Goal: Task Accomplishment & Management: Manage account settings

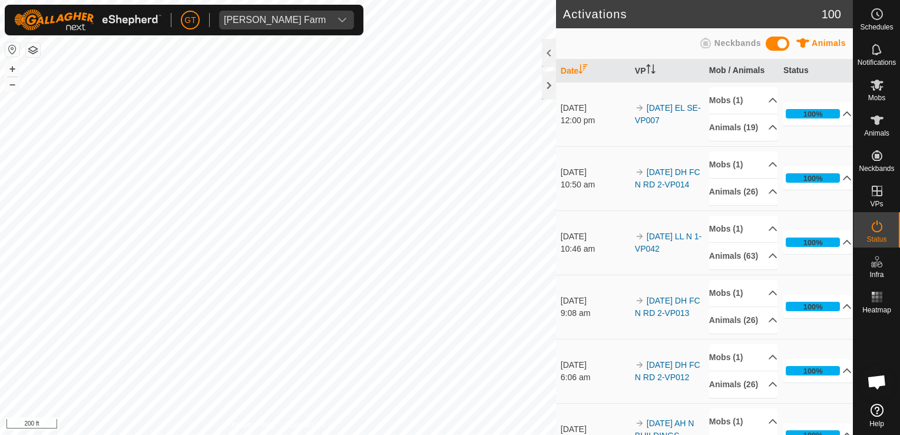
click at [0, 265] on html "[PERSON_NAME] Farm Schedules Notifications Mobs Animals Neckbands VPs Status In…" at bounding box center [450, 217] width 900 height 435
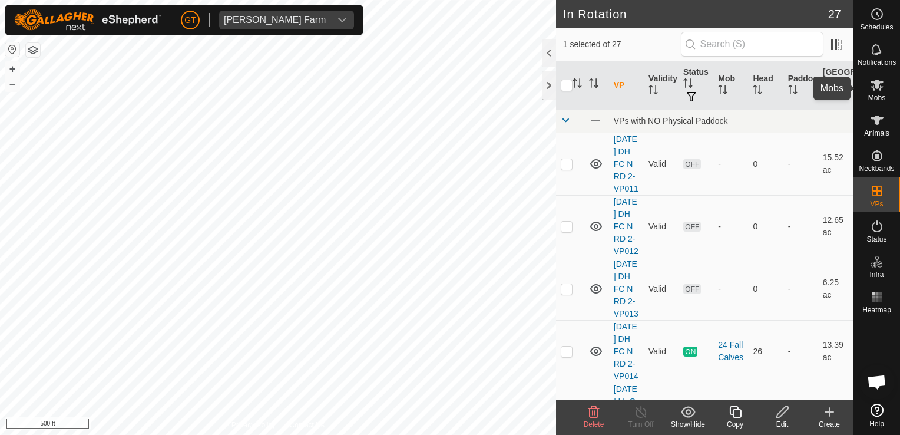
click at [876, 89] on icon at bounding box center [877, 85] width 14 height 14
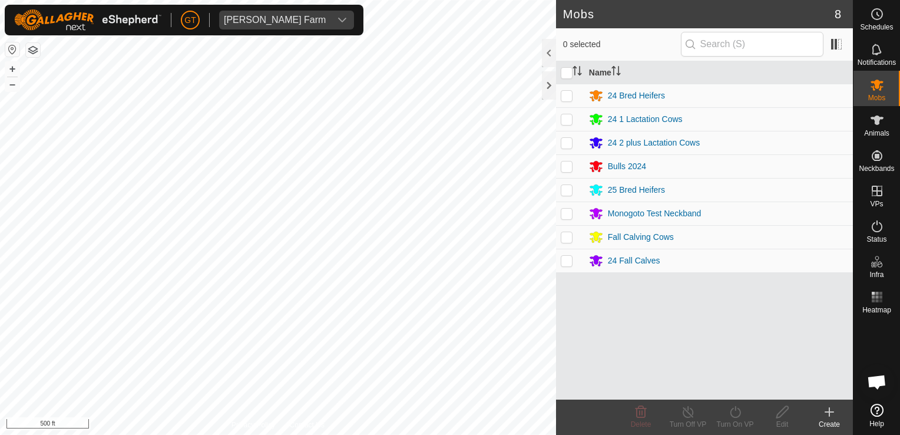
click at [565, 143] on p-checkbox at bounding box center [567, 142] width 12 height 9
checkbox input "true"
click at [736, 412] on icon at bounding box center [735, 412] width 15 height 14
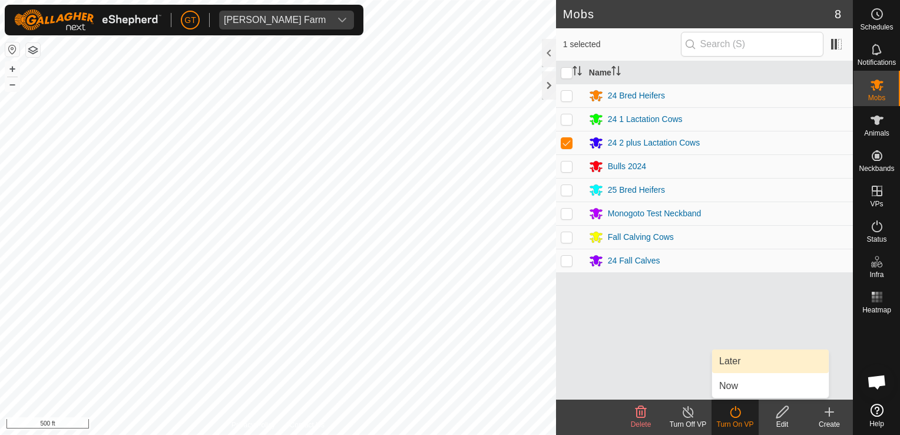
click at [743, 360] on link "Later" at bounding box center [770, 361] width 117 height 24
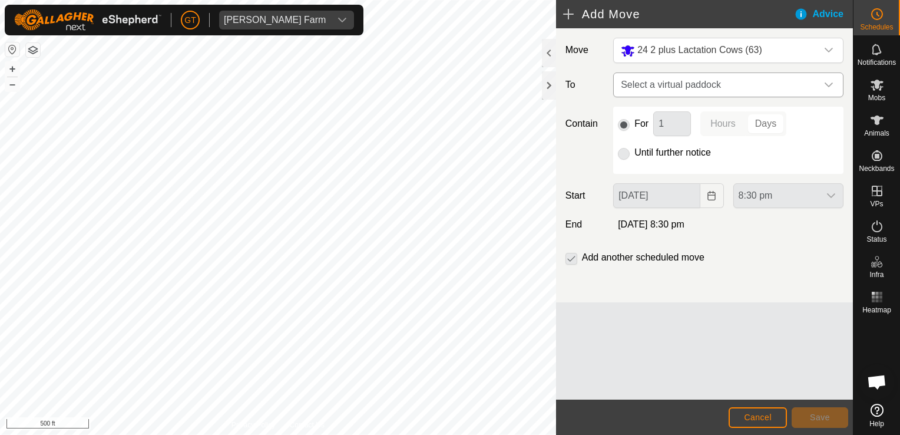
click at [832, 85] on icon "dropdown trigger" at bounding box center [828, 84] width 9 height 9
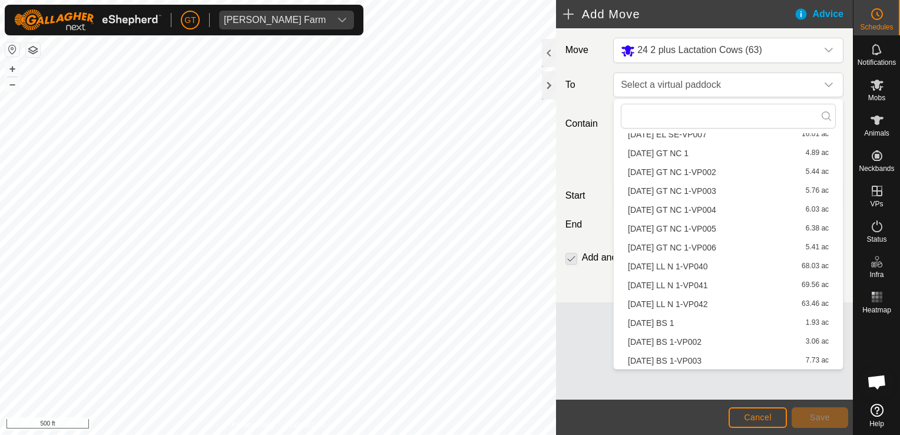
scroll to position [299, 0]
click at [694, 281] on li "[DATE] LL N 1-VP041 69.56 ac" at bounding box center [728, 285] width 215 height 18
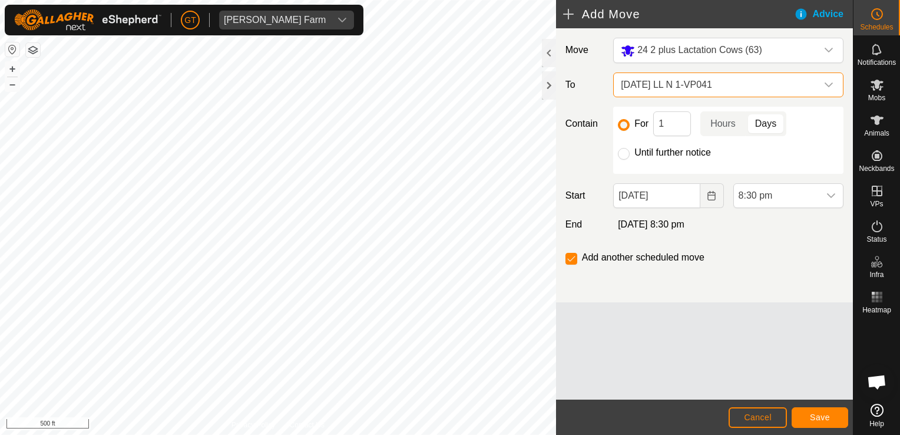
click at [623, 161] on div "For 1 Hours Days Until further notice" at bounding box center [728, 140] width 230 height 67
click at [627, 154] on input "Until further notice" at bounding box center [624, 154] width 12 height 12
radio input "true"
checkbox input "false"
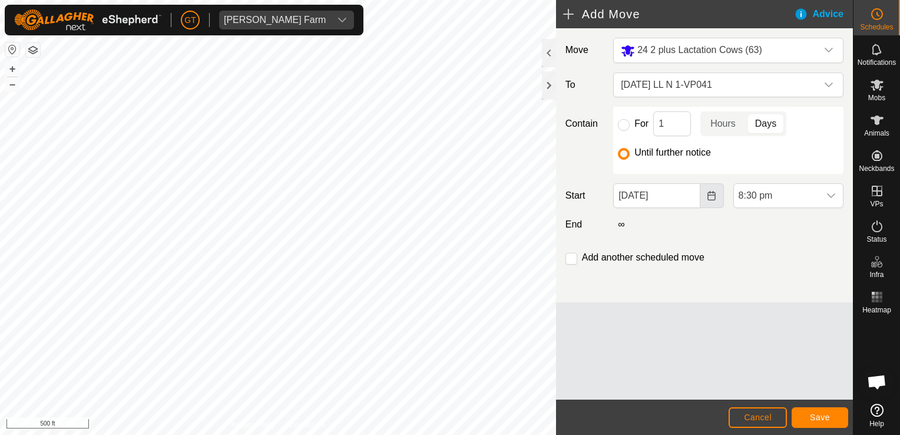
click at [710, 200] on button "Choose Date" at bounding box center [712, 195] width 24 height 25
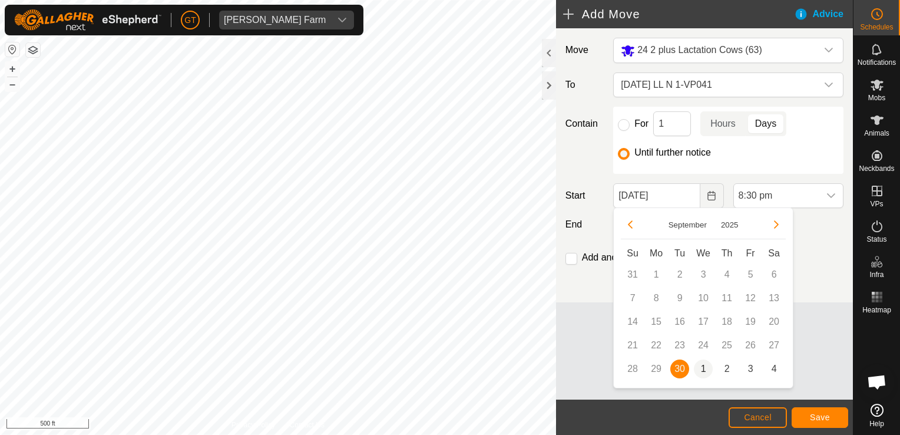
click at [704, 364] on span "1" at bounding box center [703, 368] width 19 height 19
type input "[DATE]"
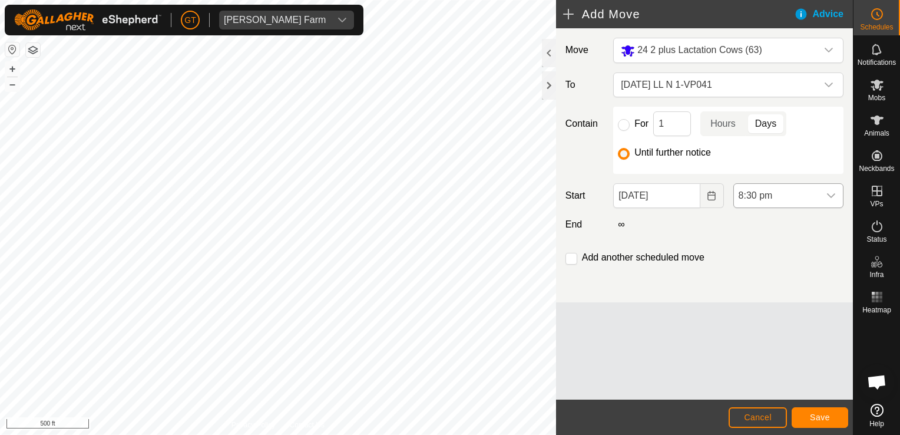
click at [829, 193] on icon "dropdown trigger" at bounding box center [830, 195] width 9 height 9
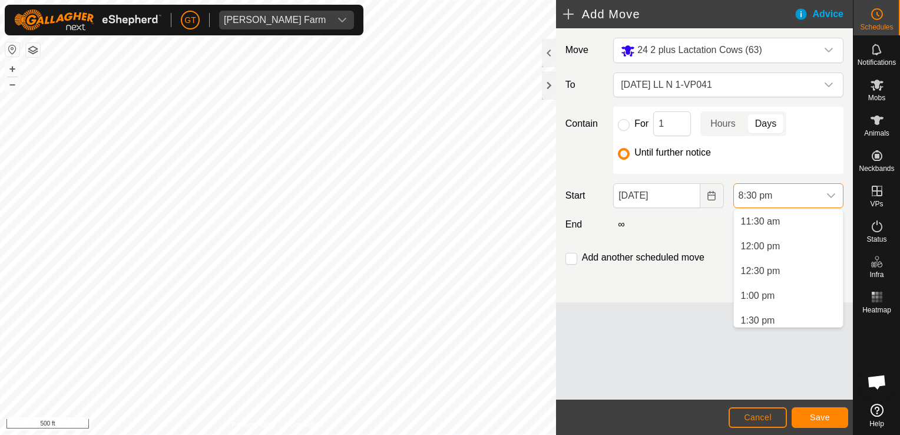
scroll to position [561, 0]
click at [787, 254] on li "12:00 pm" at bounding box center [788, 253] width 109 height 24
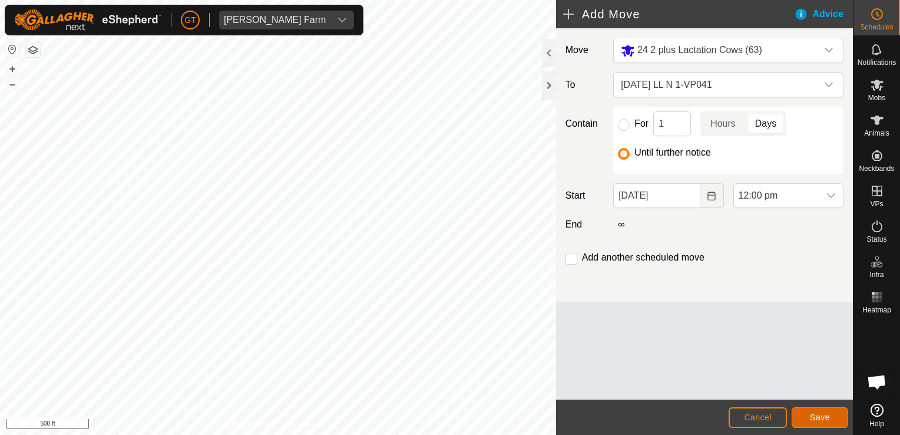
click at [812, 411] on button "Save" at bounding box center [820, 417] width 57 height 21
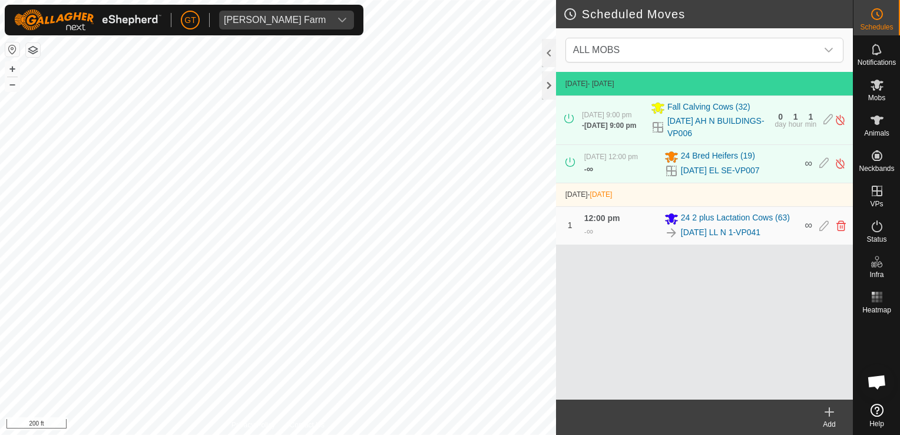
click at [0, 233] on html "[PERSON_NAME] Farm Schedules Notifications Mobs Animals Neckbands VPs Status In…" at bounding box center [450, 217] width 900 height 435
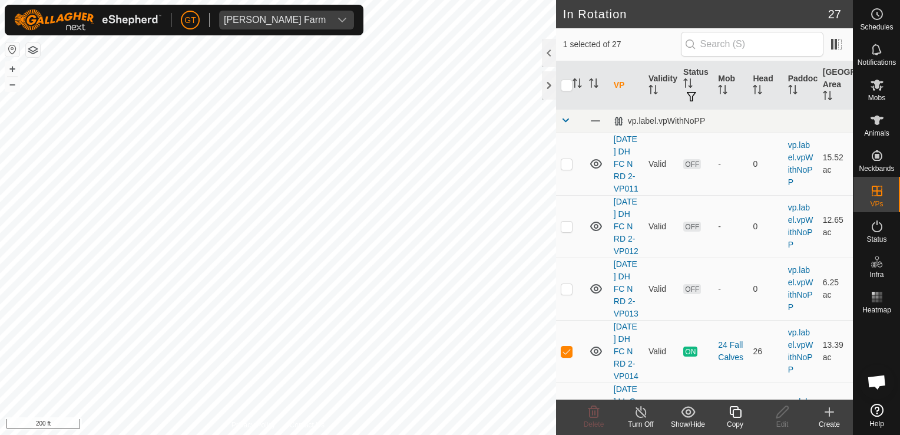
click at [428, 434] on html "[PERSON_NAME] Farm Schedules Notifications Mobs Animals Neckbands VPs Status In…" at bounding box center [450, 217] width 900 height 435
click at [733, 414] on icon at bounding box center [735, 412] width 12 height 12
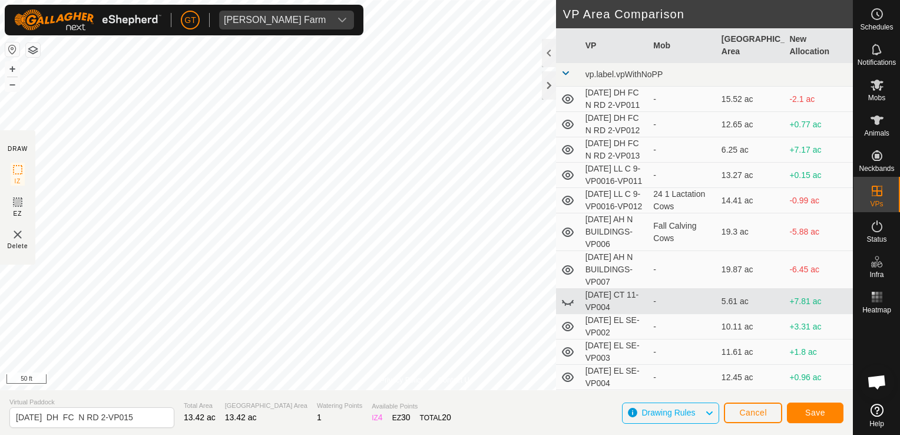
click at [0, 372] on html "[PERSON_NAME] Farm Schedules Notifications Mobs Animals Neckbands VPs Status In…" at bounding box center [450, 217] width 900 height 435
click at [822, 404] on button "Save" at bounding box center [815, 412] width 57 height 21
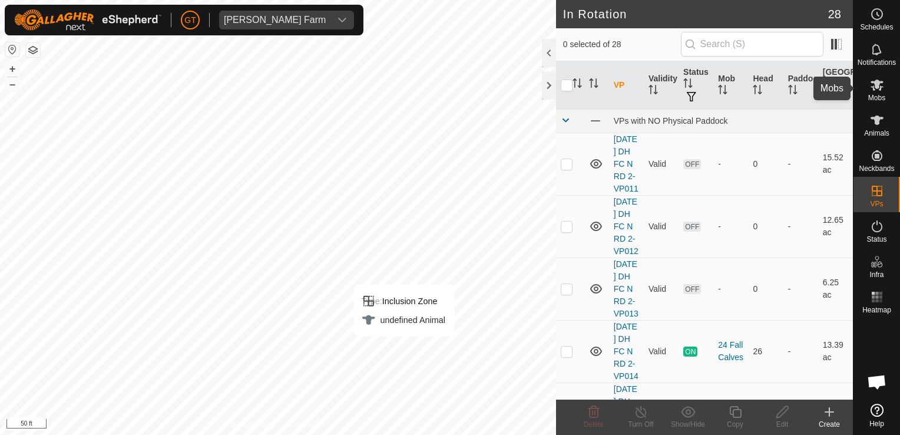
click at [879, 87] on icon at bounding box center [877, 85] width 13 height 11
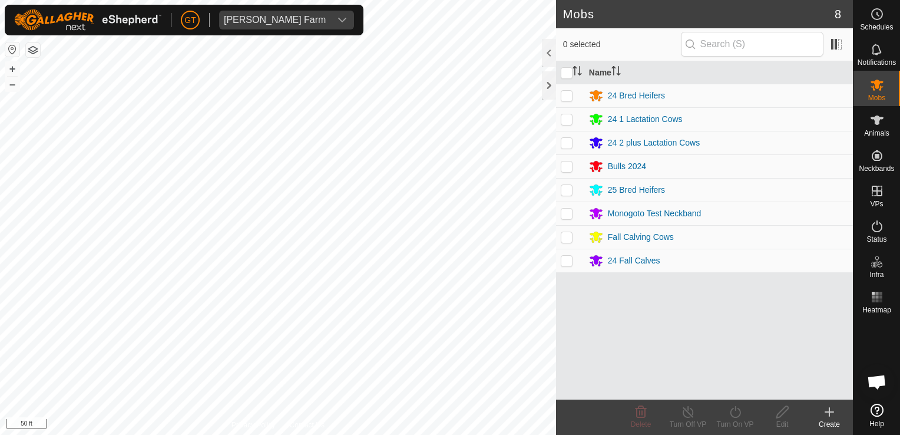
click at [568, 238] on p-checkbox at bounding box center [567, 236] width 12 height 9
checkbox input "true"
click at [567, 263] on p-checkbox at bounding box center [567, 260] width 12 height 9
checkbox input "true"
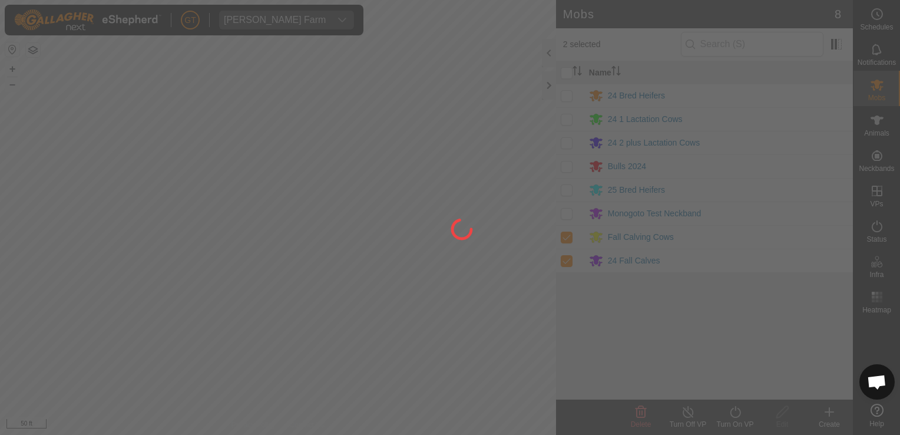
click at [565, 239] on div at bounding box center [450, 217] width 900 height 435
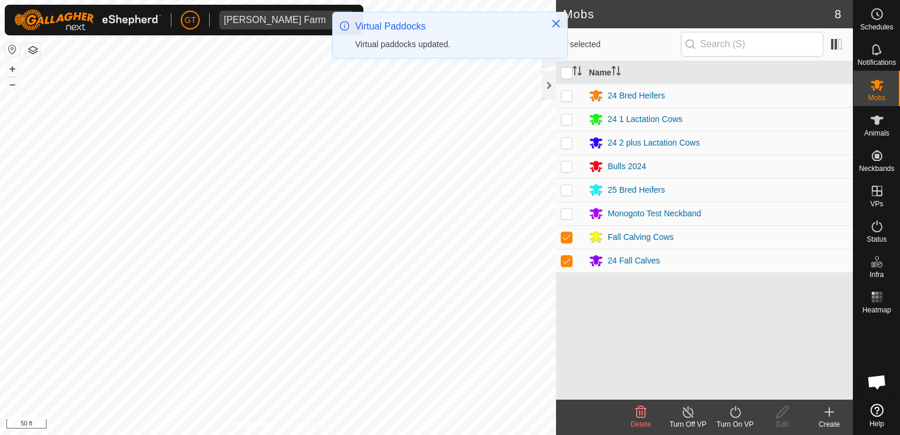
click at [565, 236] on p-checkbox at bounding box center [567, 236] width 12 height 9
checkbox input "false"
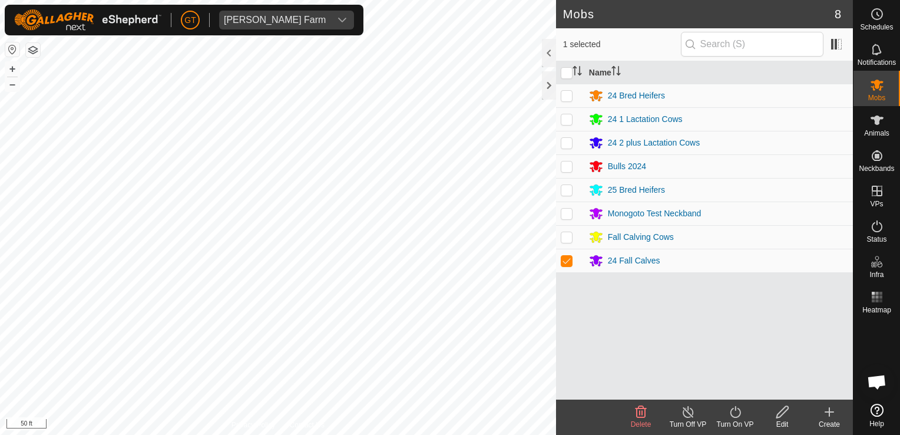
click at [564, 259] on p-checkbox at bounding box center [567, 260] width 12 height 9
checkbox input "true"
click at [736, 409] on icon at bounding box center [735, 412] width 15 height 14
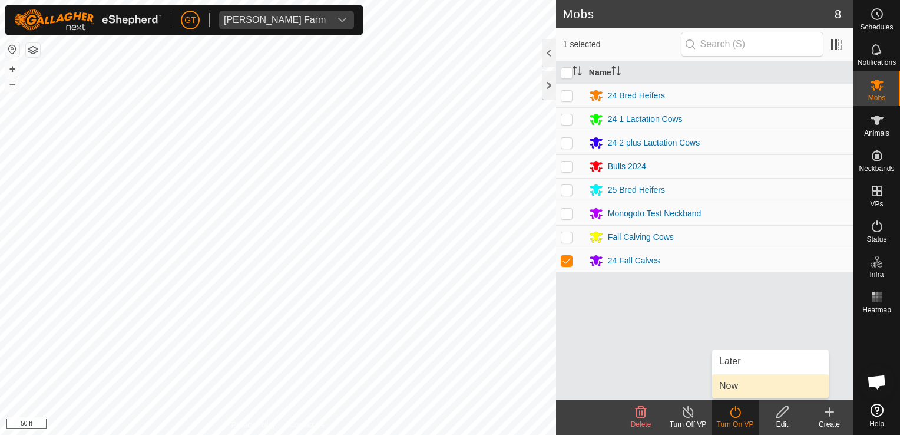
click at [734, 382] on link "Now" at bounding box center [770, 386] width 117 height 24
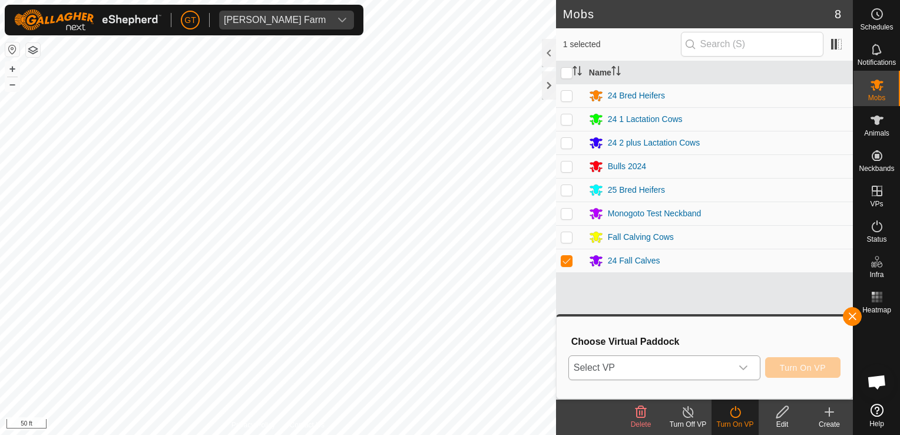
click at [748, 366] on icon "dropdown trigger" at bounding box center [743, 367] width 9 height 9
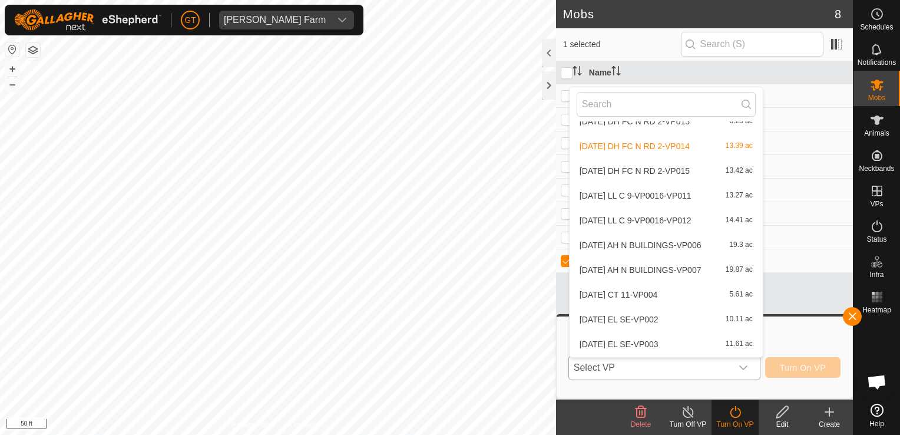
scroll to position [71, 0]
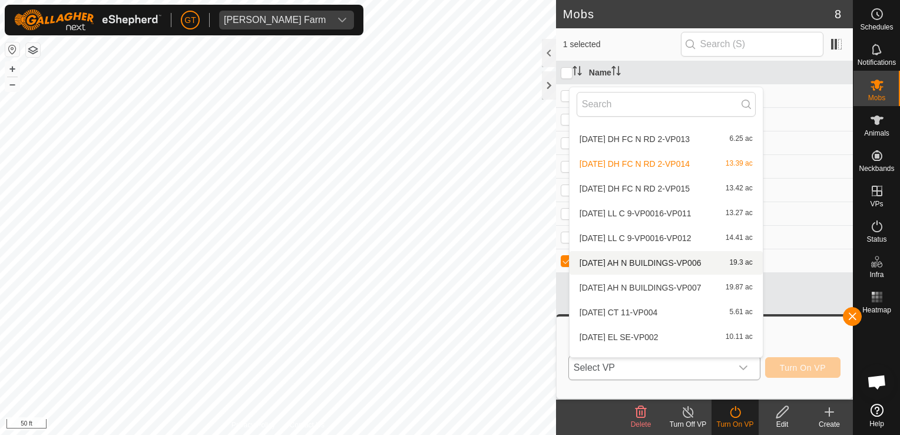
click at [631, 264] on body "[PERSON_NAME] Farm Schedules Notifications Mobs Animals Neckbands VPs Status In…" at bounding box center [450, 217] width 900 height 435
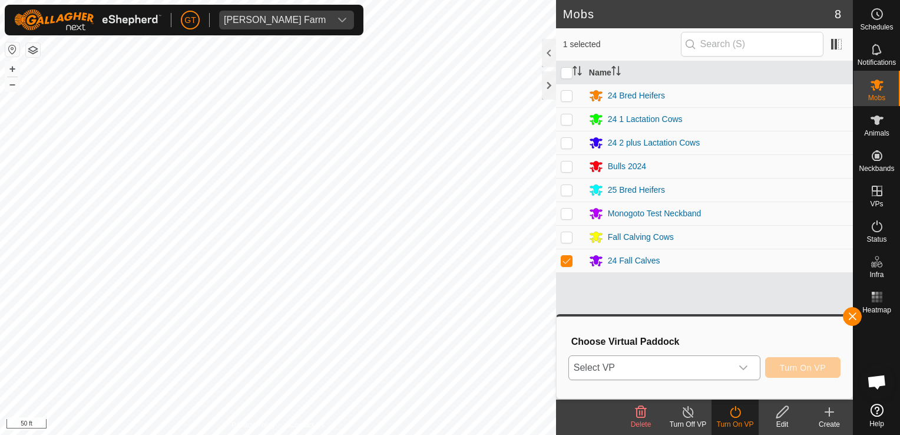
click at [752, 373] on div "dropdown trigger" at bounding box center [744, 368] width 24 height 24
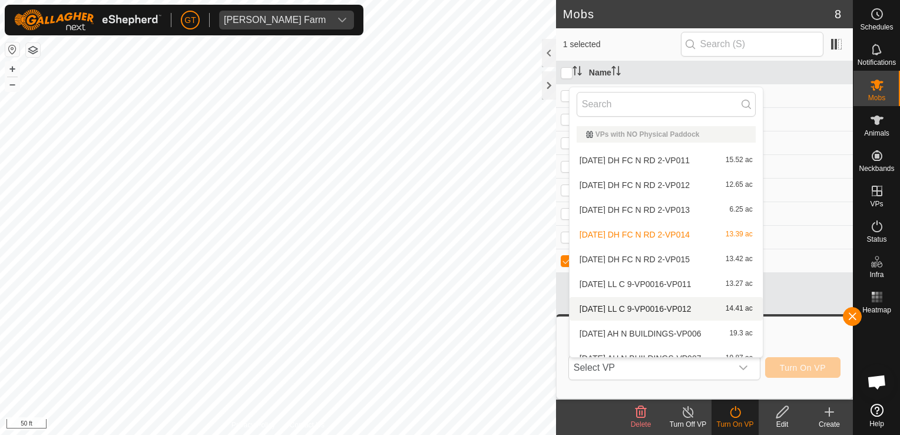
scroll to position [13, 0]
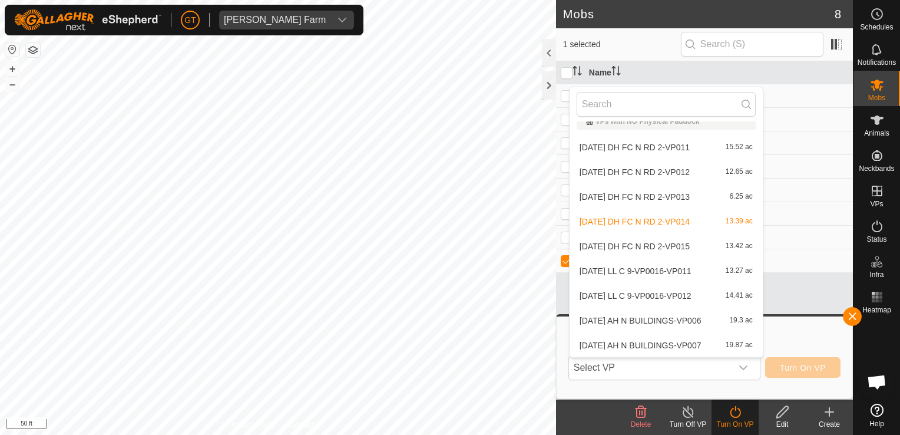
click at [665, 244] on li "[DATE] DH FC N RD 2-VP015 13.42 ac" at bounding box center [666, 246] width 193 height 24
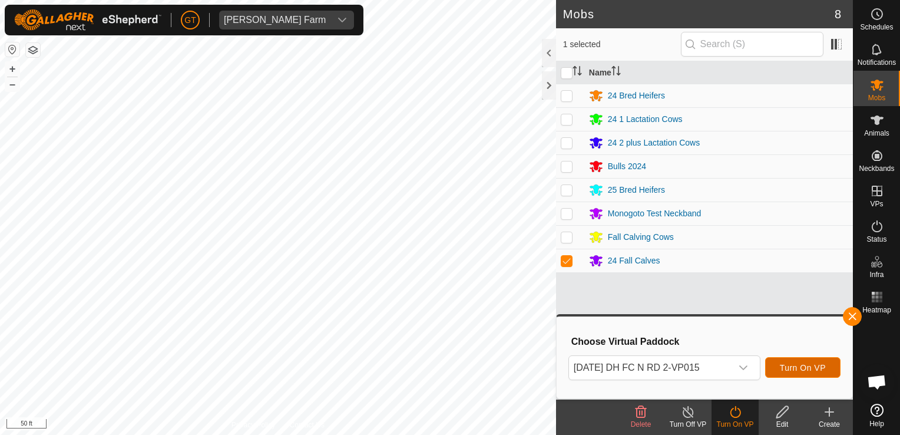
click at [808, 369] on span "Turn On VP" at bounding box center [803, 367] width 46 height 9
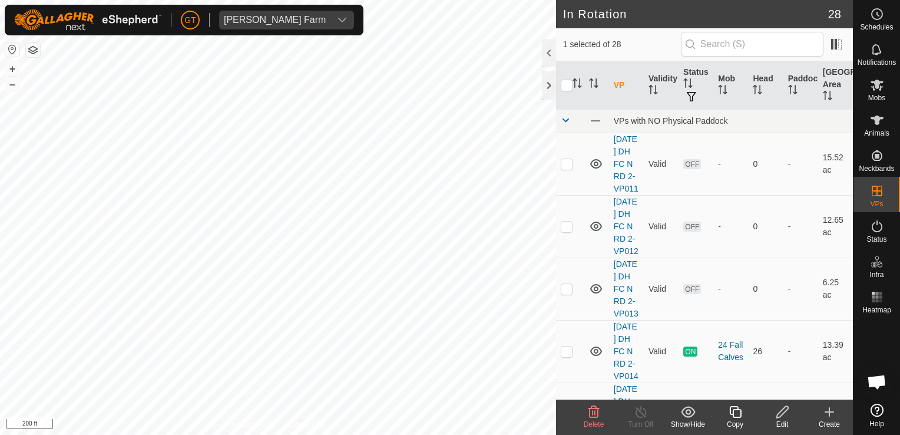
click at [596, 410] on icon at bounding box center [594, 412] width 14 height 14
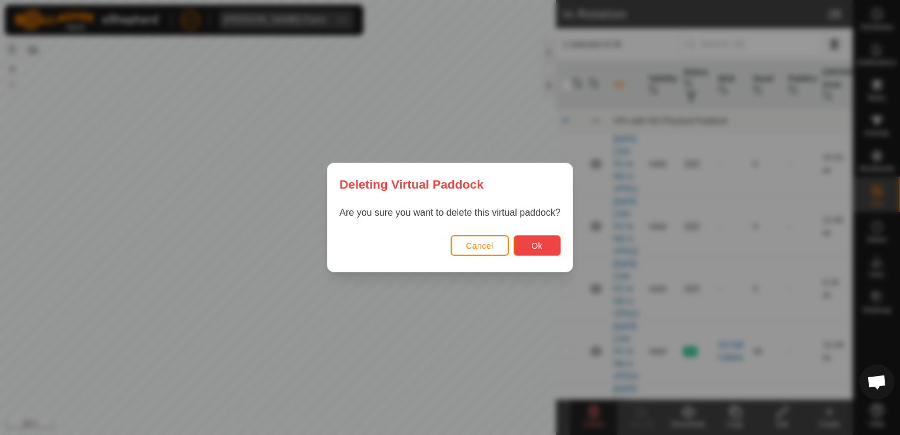
click at [542, 245] on button "Ok" at bounding box center [537, 245] width 47 height 21
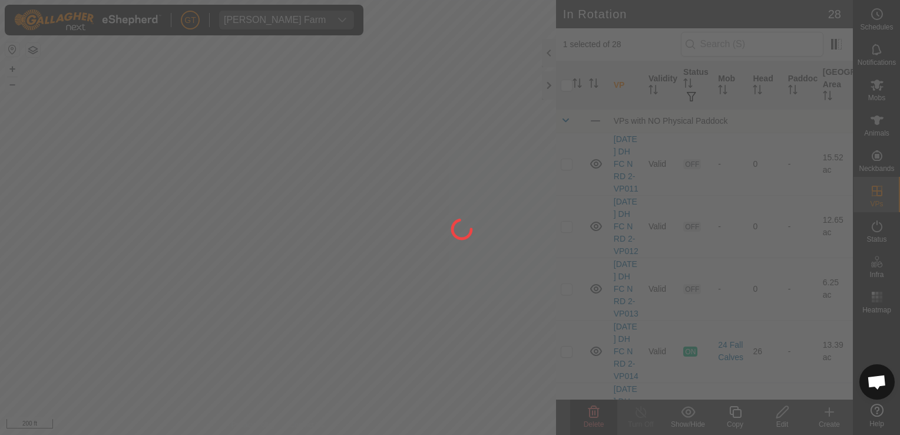
checkbox input "false"
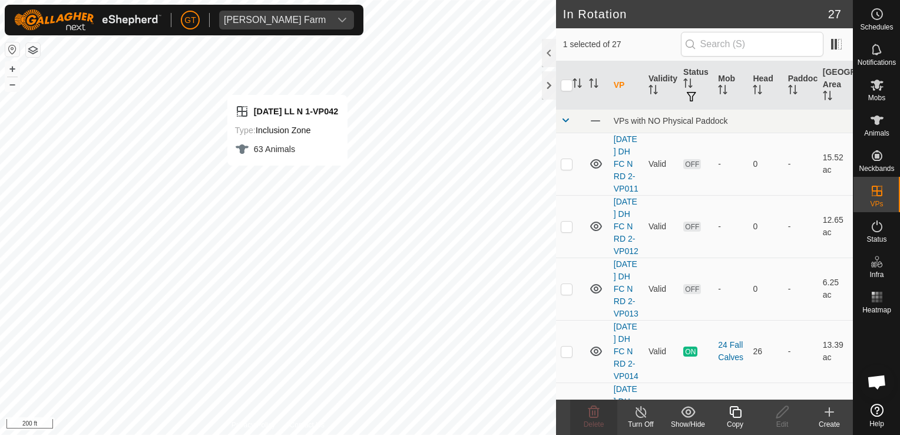
checkbox input "false"
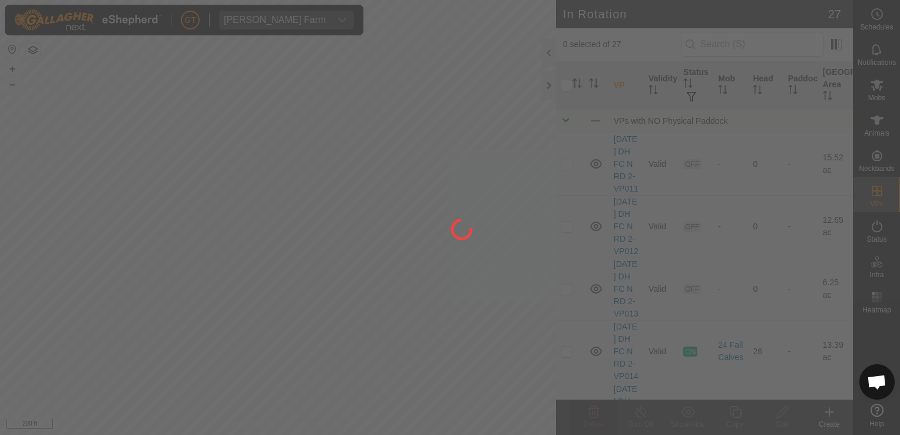
click at [316, 375] on div "[PERSON_NAME] Farm Schedules Notifications Mobs Animals Neckbands VPs Status In…" at bounding box center [450, 217] width 900 height 435
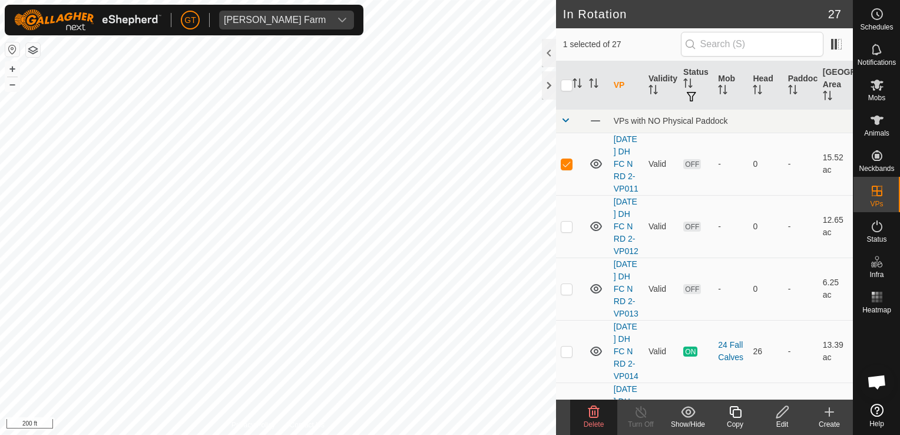
click at [596, 414] on icon at bounding box center [594, 412] width 14 height 14
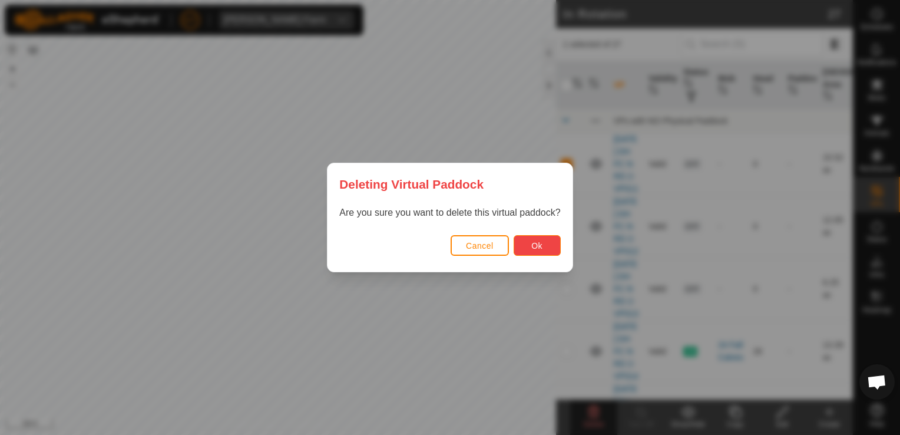
click at [542, 244] on button "Ok" at bounding box center [537, 245] width 47 height 21
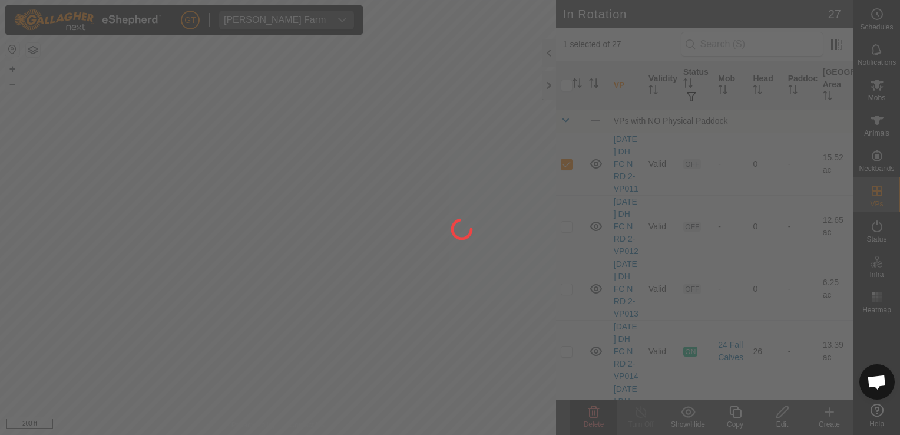
checkbox input "false"
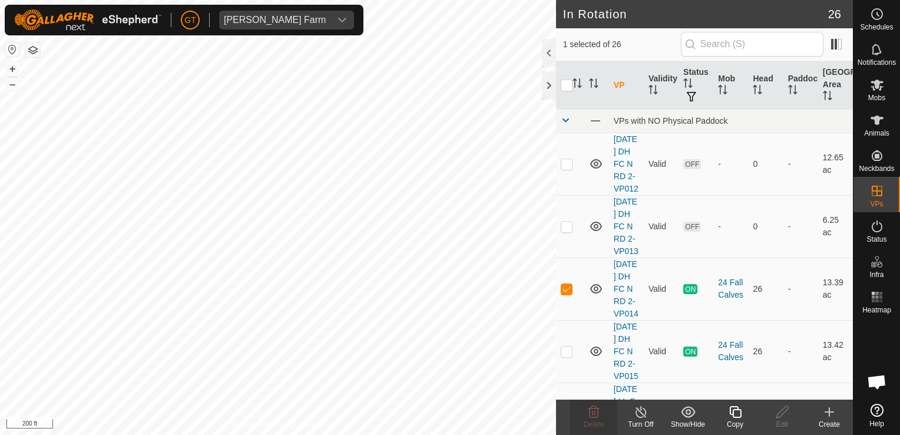
checkbox input "false"
checkbox input "true"
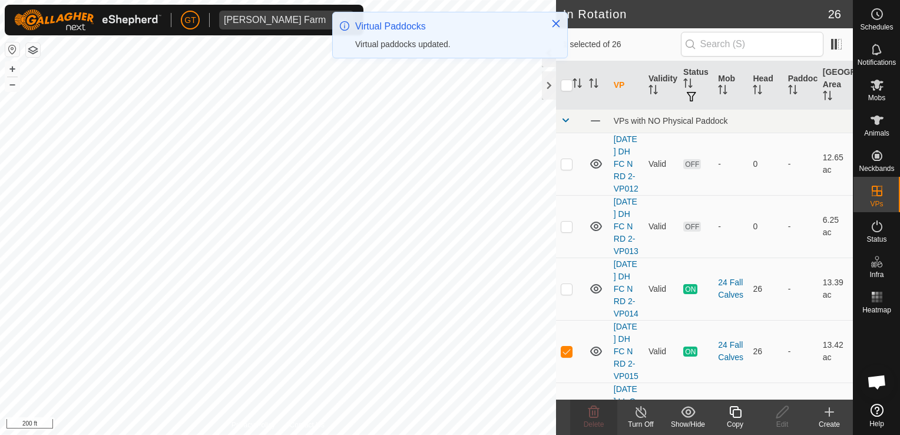
checkbox input "true"
checkbox input "false"
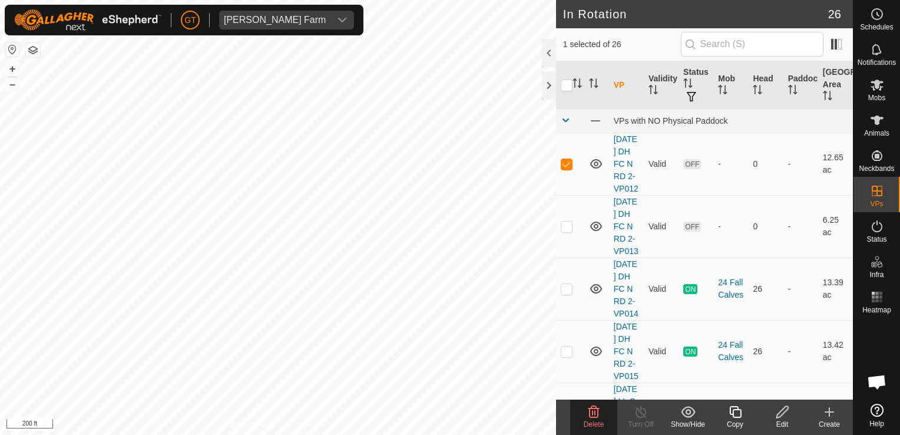
checkbox input "false"
click at [597, 414] on icon at bounding box center [594, 412] width 14 height 14
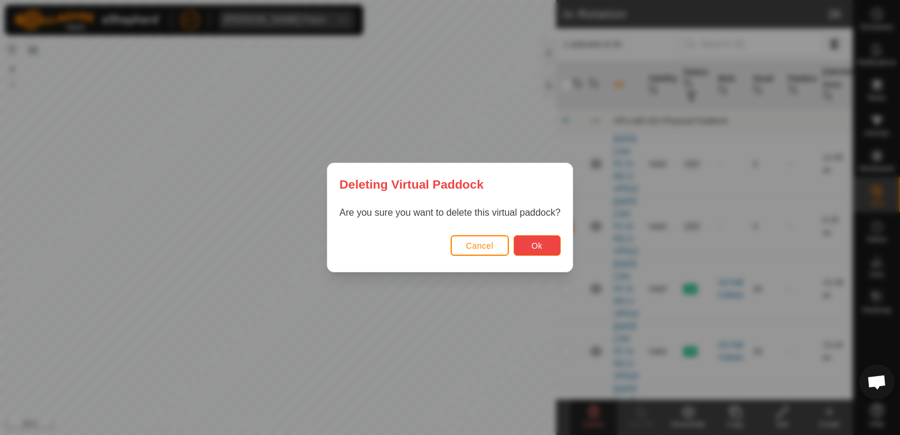
click at [542, 245] on button "Ok" at bounding box center [537, 245] width 47 height 21
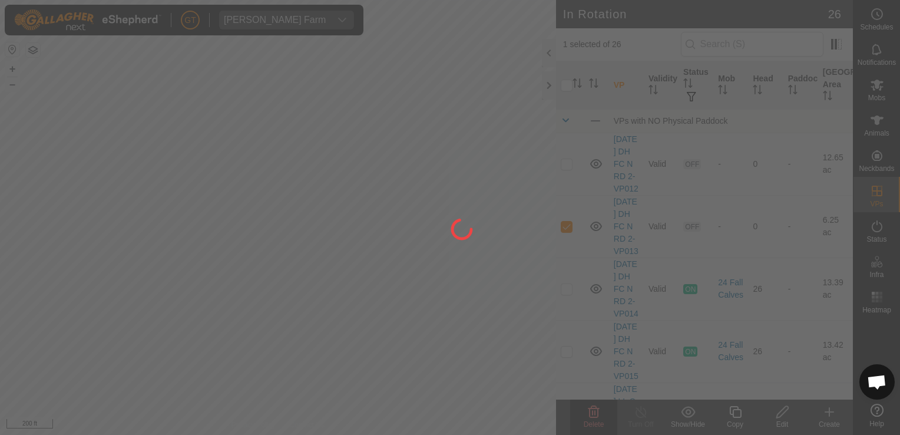
checkbox input "false"
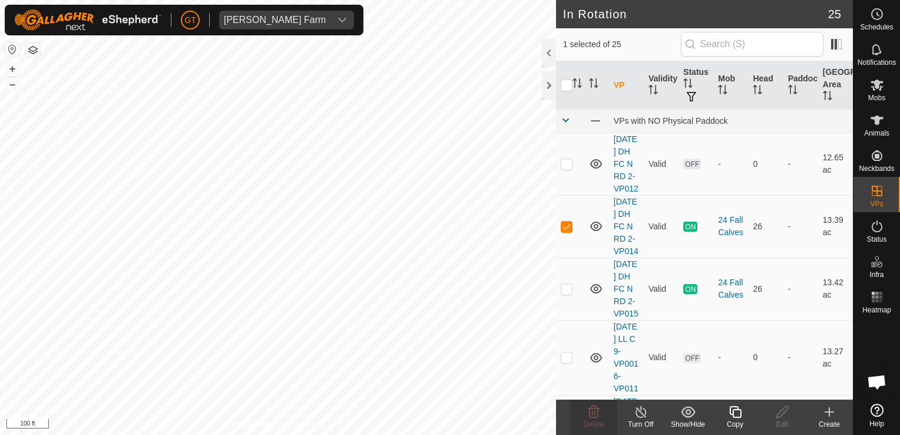
checkbox input "false"
checkbox input "true"
checkbox input "false"
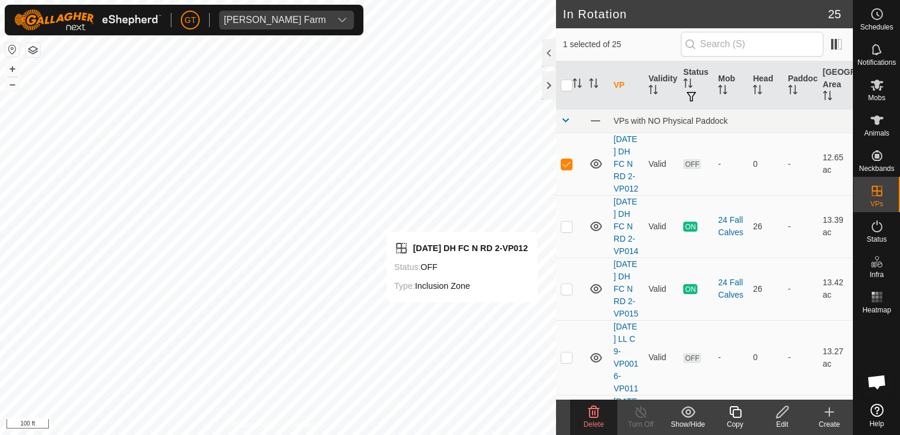
click at [588, 409] on icon at bounding box center [593, 412] width 11 height 12
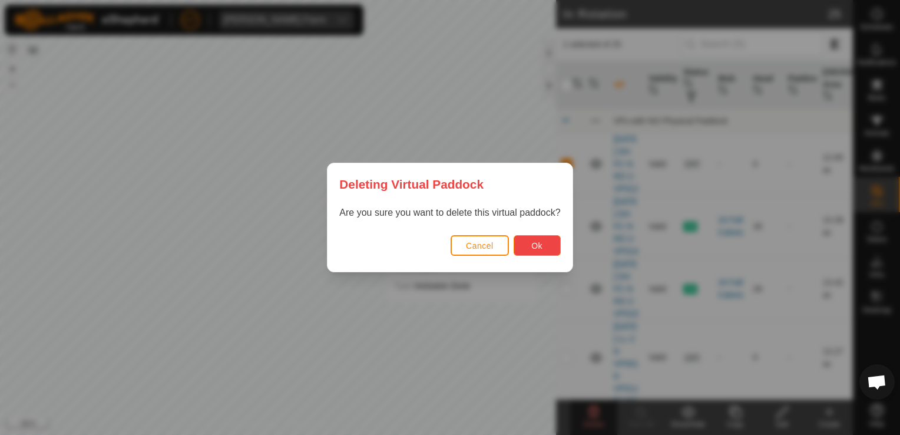
click at [540, 246] on span "Ok" at bounding box center [536, 245] width 11 height 9
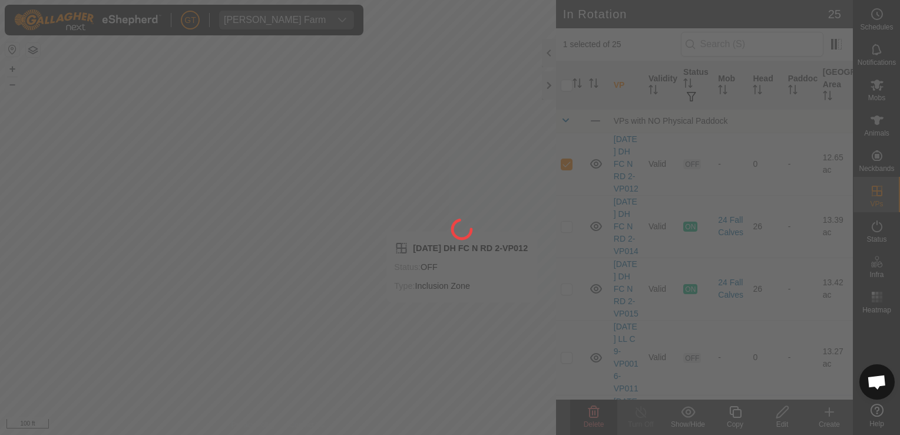
checkbox input "false"
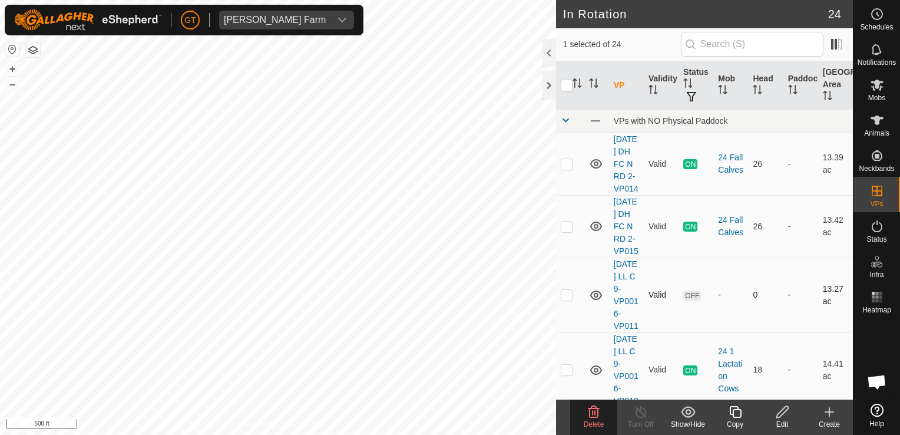
checkbox input "false"
checkbox input "true"
click at [558, 161] on div "In Rotation 24 1 selected of 24 VP Validity Status Mob Head Paddock Grazing Are…" at bounding box center [426, 217] width 853 height 435
checkbox input "true"
checkbox input "false"
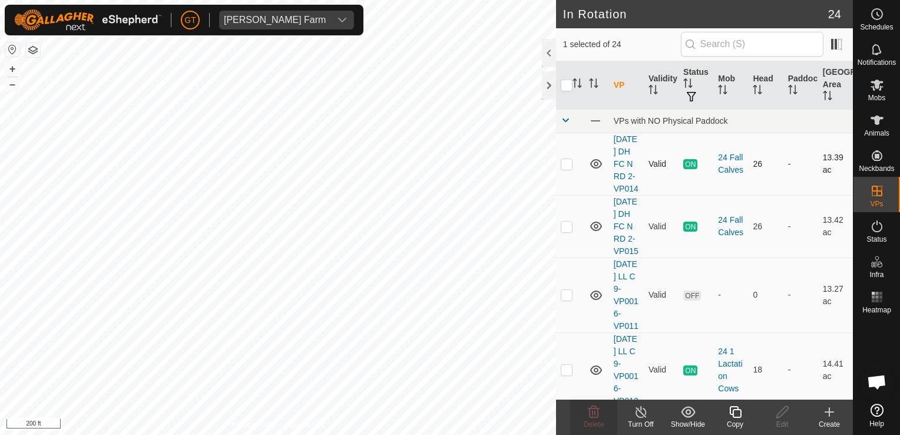
checkbox input "false"
checkbox input "true"
click at [735, 411] on icon at bounding box center [735, 412] width 15 height 14
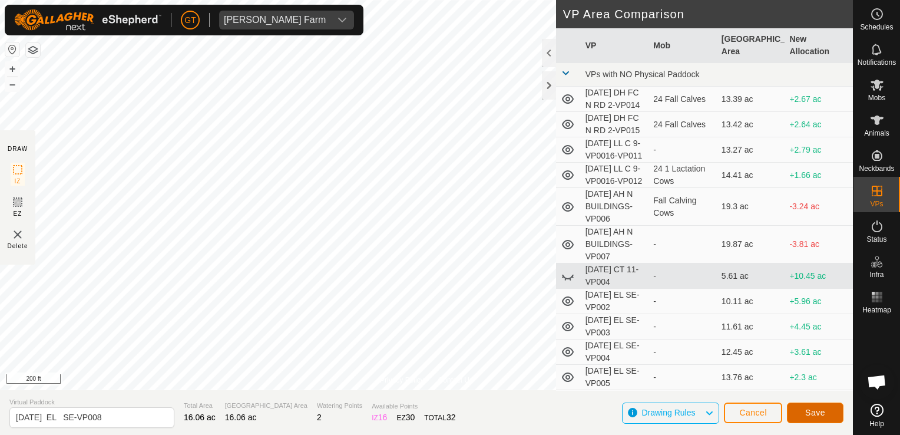
click at [828, 413] on button "Save" at bounding box center [815, 412] width 57 height 21
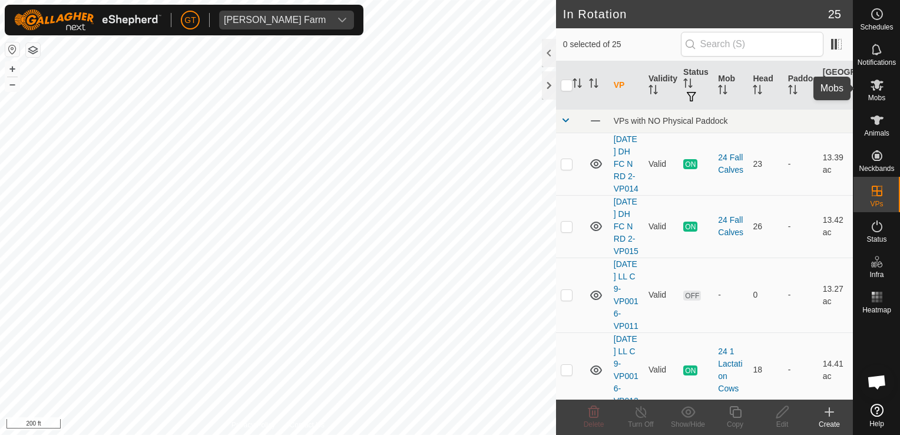
click at [878, 84] on icon at bounding box center [877, 85] width 13 height 11
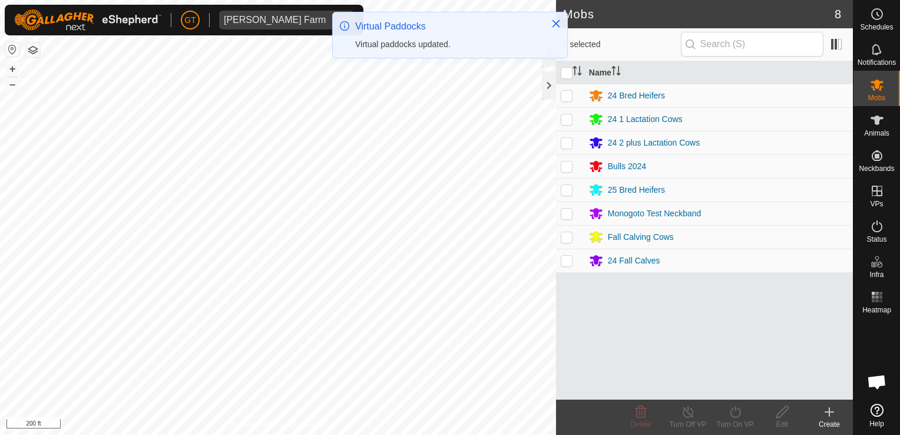
click at [569, 93] on p-checkbox at bounding box center [567, 95] width 12 height 9
checkbox input "true"
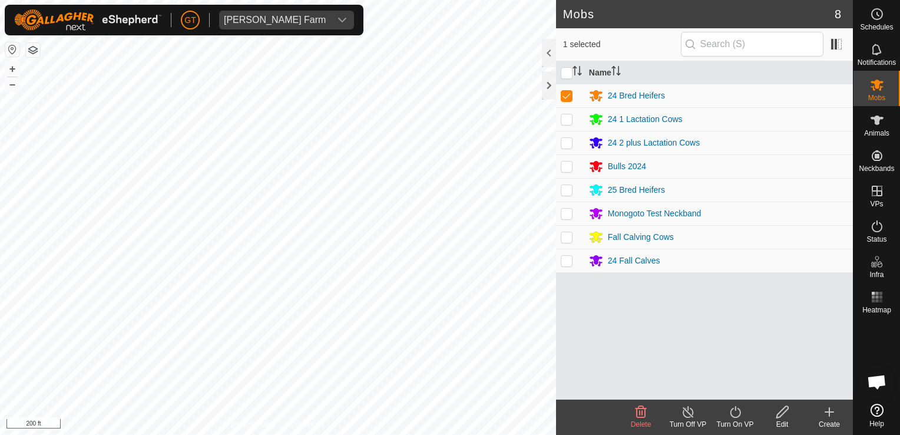
click at [735, 415] on icon at bounding box center [735, 412] width 15 height 14
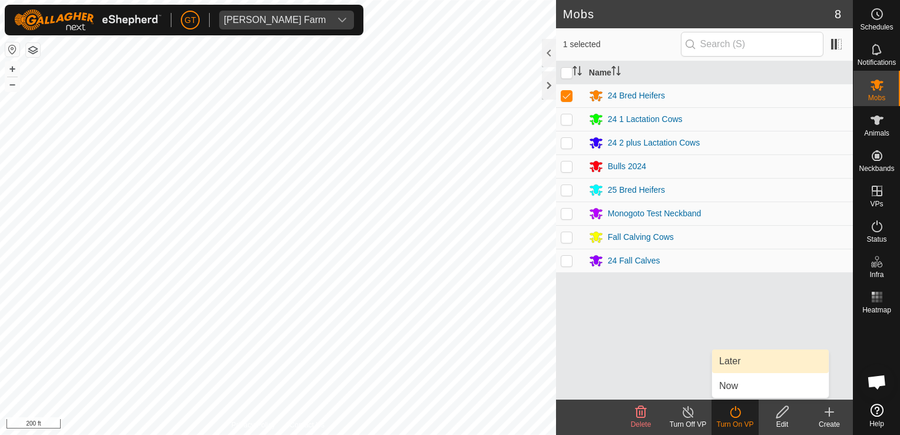
click at [731, 359] on link "Later" at bounding box center [770, 361] width 117 height 24
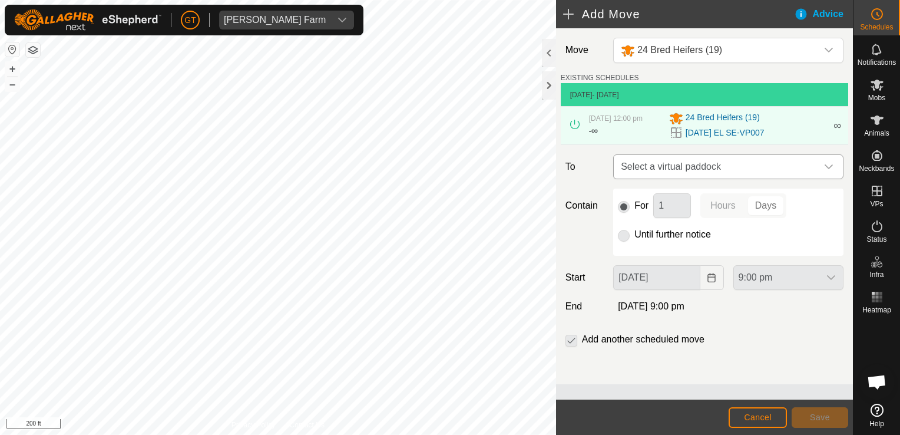
click at [832, 171] on icon "dropdown trigger" at bounding box center [828, 166] width 9 height 9
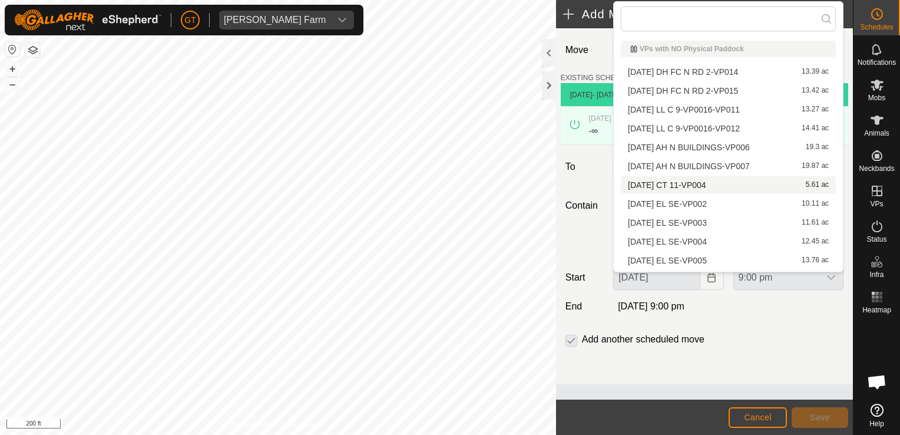
scroll to position [59, 0]
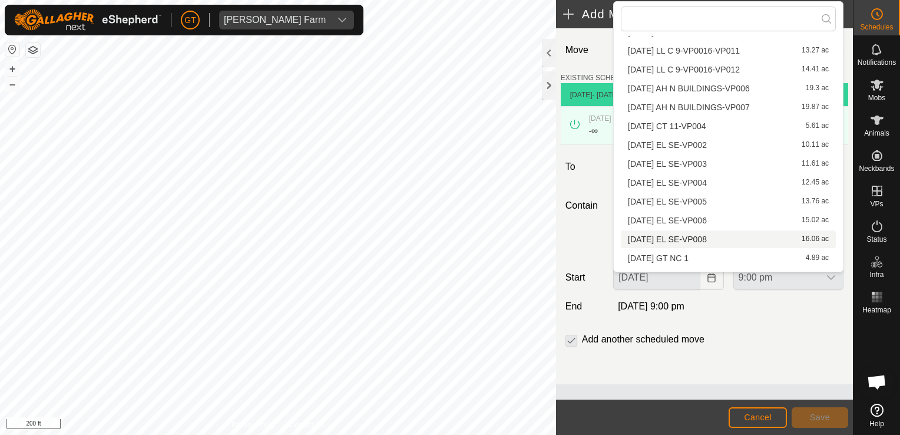
click at [706, 240] on li "[DATE] EL SE-VP008 16.06 ac" at bounding box center [728, 239] width 215 height 18
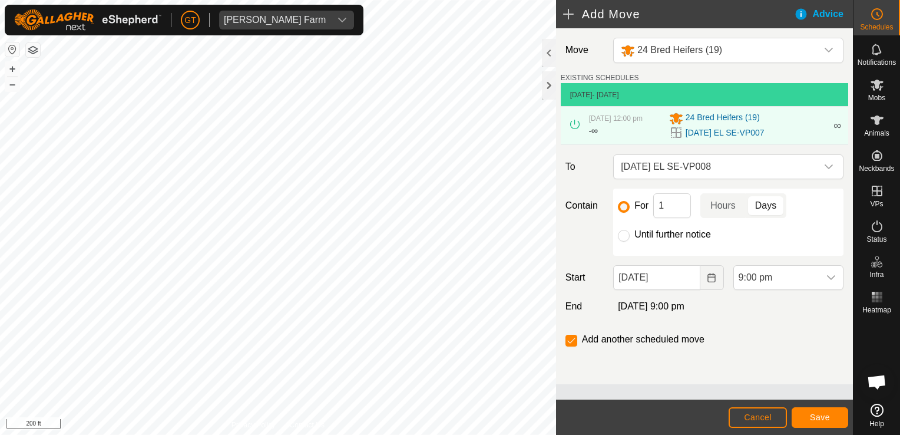
click at [630, 252] on div "For 1 Hours Days Until further notice" at bounding box center [728, 221] width 230 height 67
click at [625, 241] on input "Until further notice" at bounding box center [624, 236] width 12 height 12
radio input "true"
checkbox input "false"
click at [714, 282] on icon "Choose Date" at bounding box center [711, 277] width 9 height 9
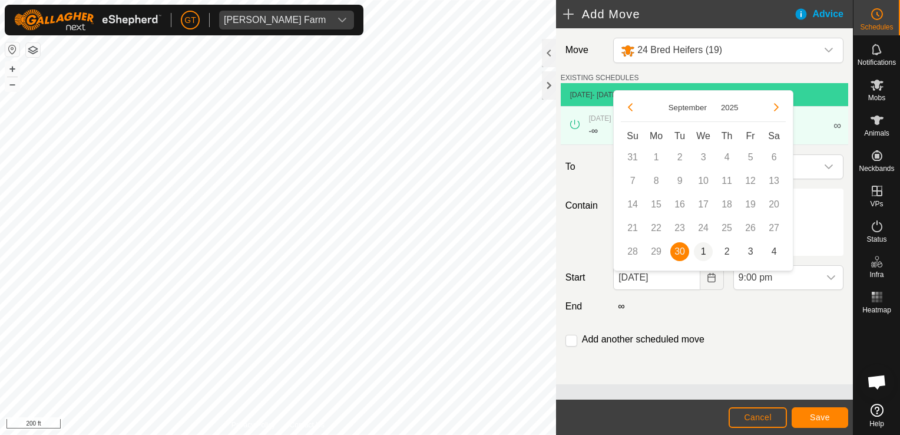
click at [700, 257] on span "1" at bounding box center [703, 251] width 19 height 19
type input "[DATE]"
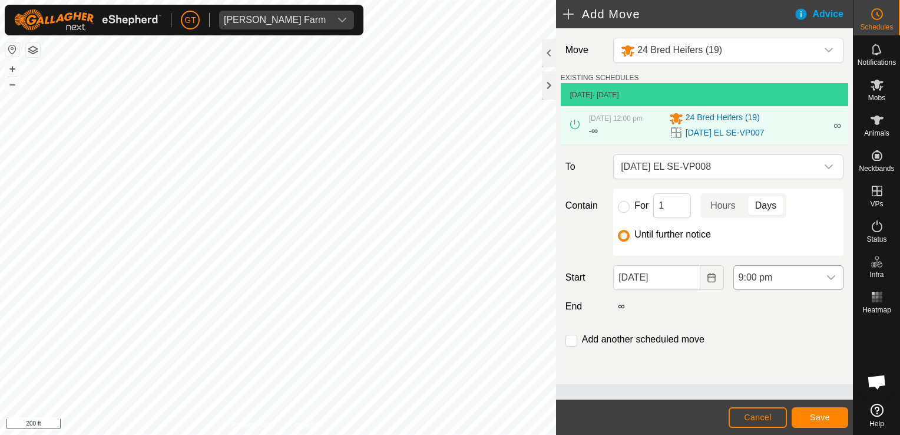
click at [833, 280] on icon "dropdown trigger" at bounding box center [831, 277] width 8 height 5
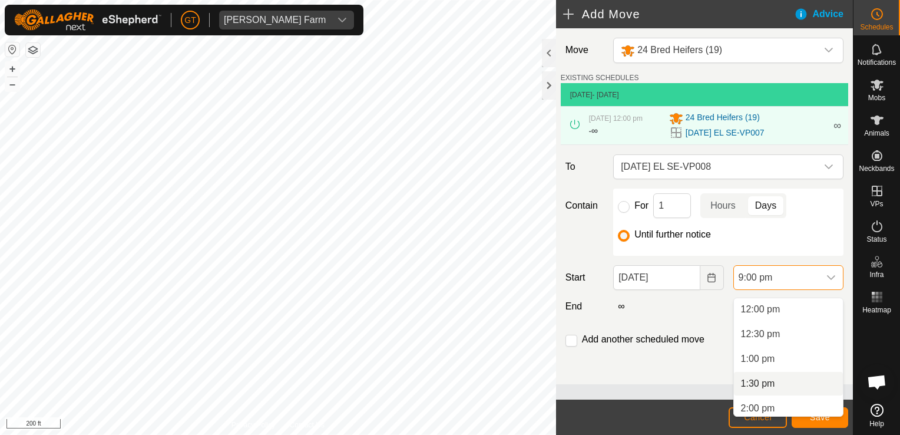
scroll to position [575, 0]
click at [773, 326] on li "12:00 pm" at bounding box center [788, 329] width 109 height 24
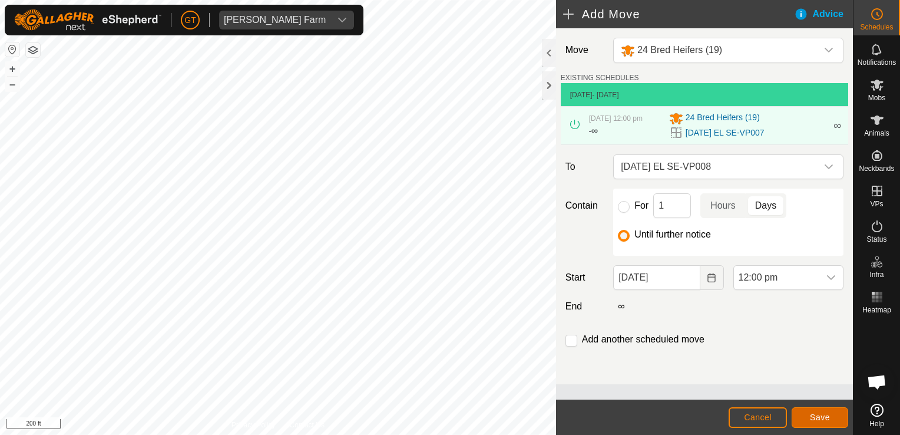
click at [825, 415] on span "Save" at bounding box center [820, 416] width 20 height 9
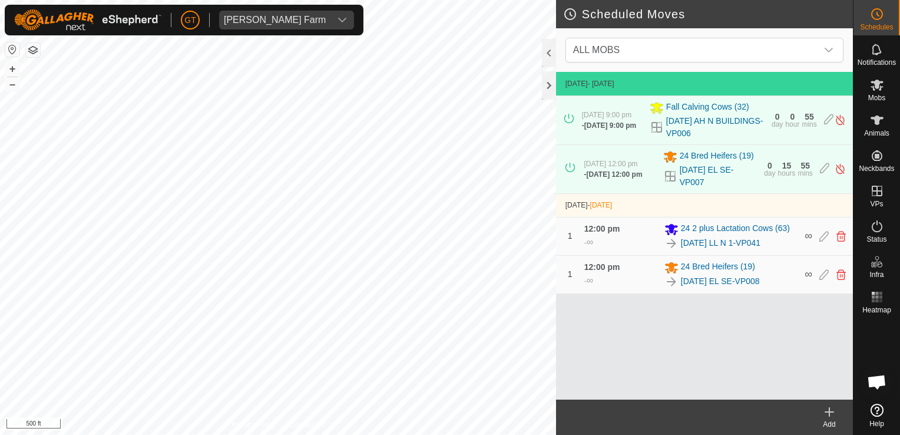
click at [14, 434] on html "[PERSON_NAME] Farm Schedules Notifications Mobs Animals Neckbands VPs Status In…" at bounding box center [450, 217] width 900 height 435
click at [233, 434] on html "[PERSON_NAME] Farm Schedules Notifications Mobs Animals Neckbands VPs Status In…" at bounding box center [450, 217] width 900 height 435
click at [177, 434] on html "[PERSON_NAME] Farm Schedules Notifications Mobs Animals Neckbands VPs Status In…" at bounding box center [450, 217] width 900 height 435
click at [478, 434] on html "[PERSON_NAME] Farm Schedules Notifications Mobs Animals Neckbands VPs Status In…" at bounding box center [450, 217] width 900 height 435
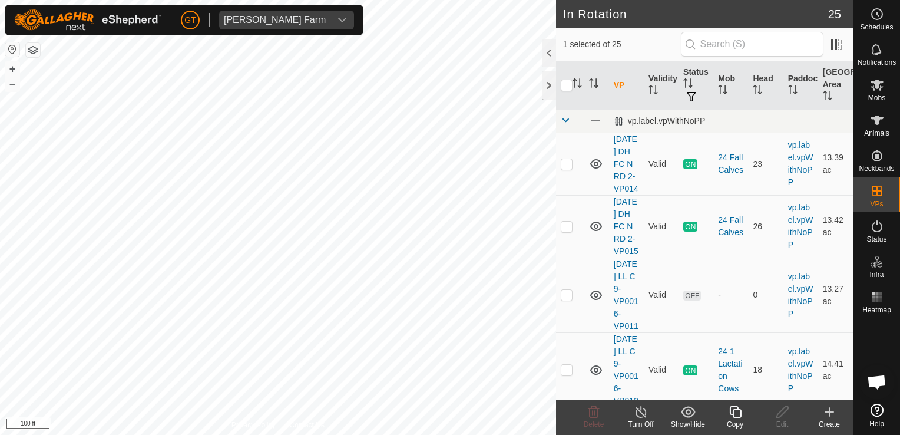
checkbox input "true"
checkbox input "false"
click at [598, 413] on icon at bounding box center [593, 412] width 11 height 12
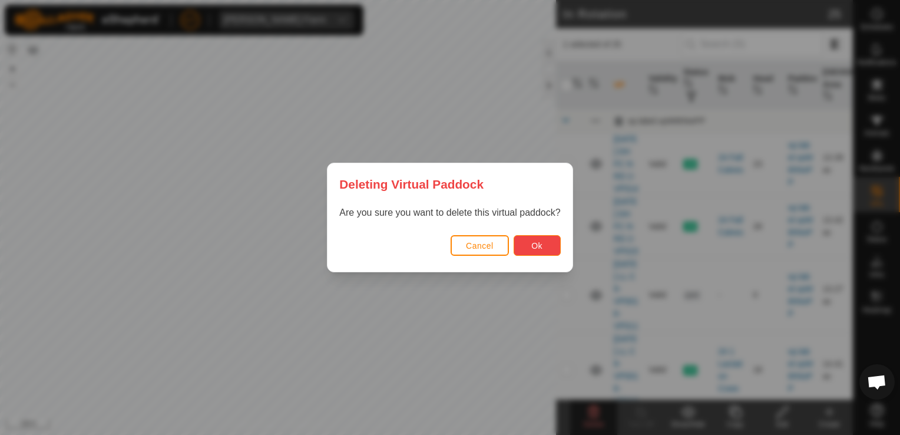
click at [525, 245] on button "Ok" at bounding box center [537, 245] width 47 height 21
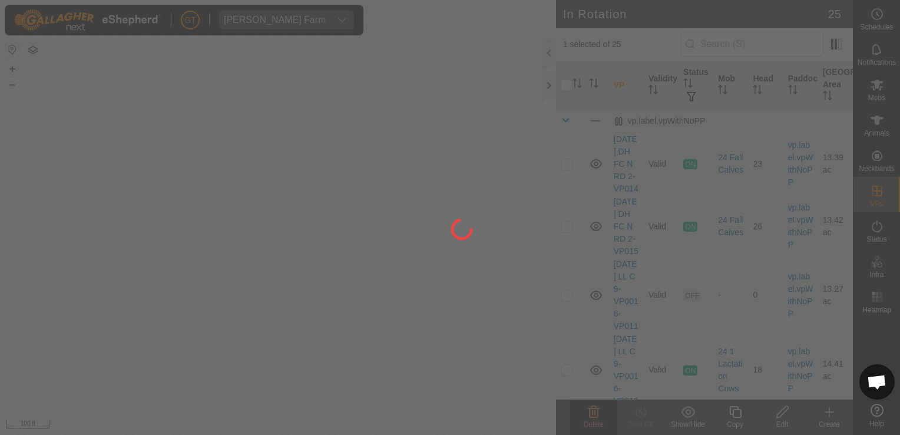
checkbox input "false"
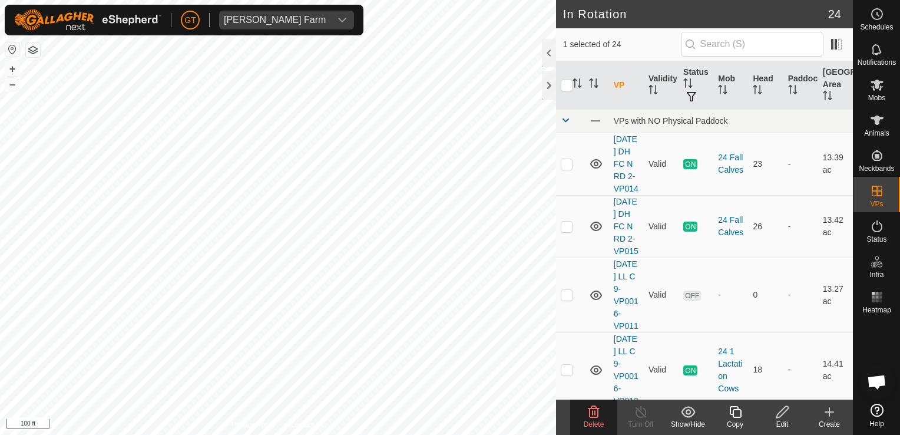
click at [598, 416] on icon at bounding box center [593, 412] width 11 height 12
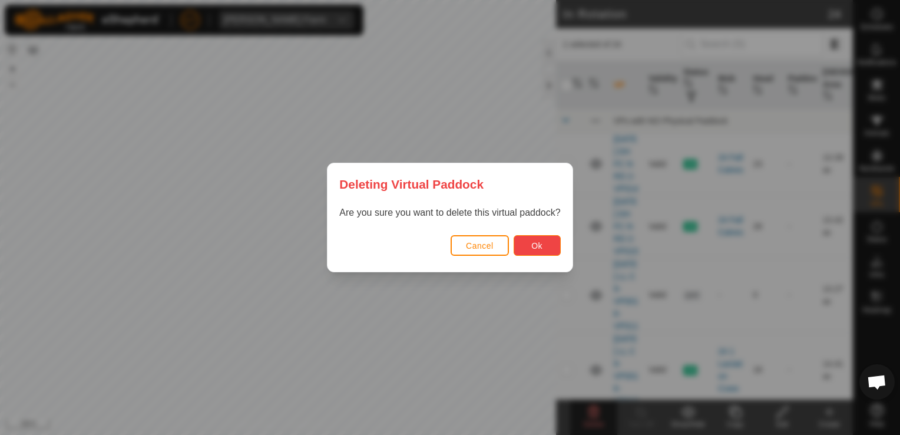
click at [535, 246] on span "Ok" at bounding box center [536, 245] width 11 height 9
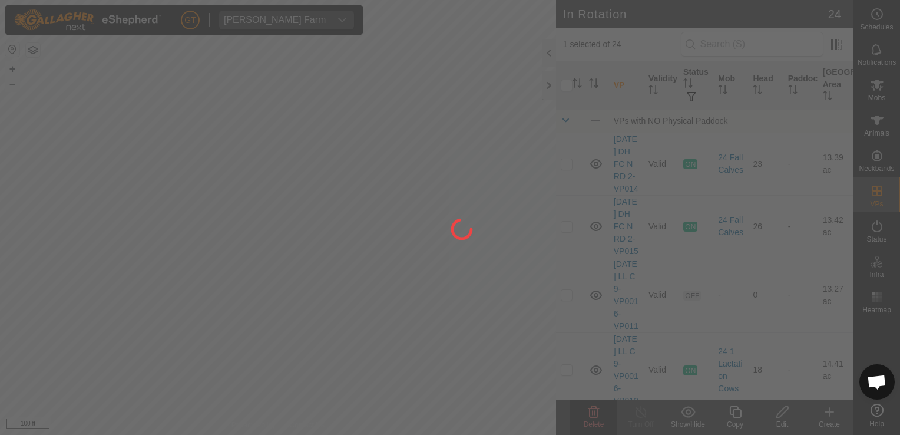
checkbox input "false"
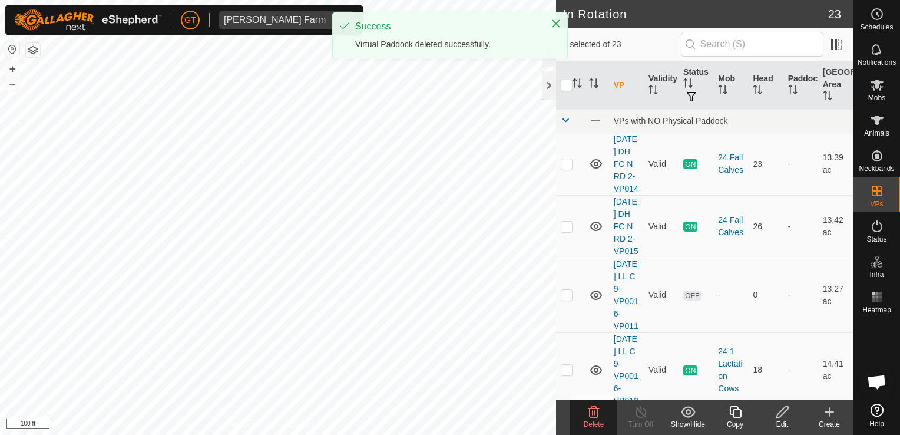
checkbox input "true"
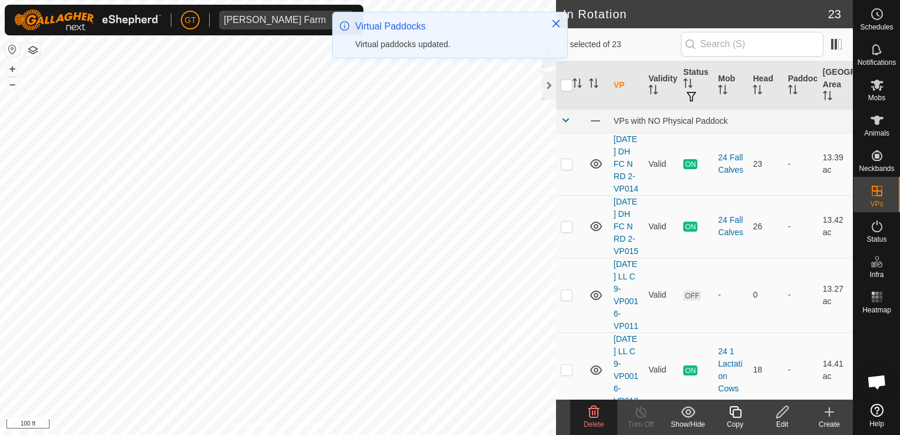
click at [591, 411] on icon at bounding box center [594, 412] width 14 height 14
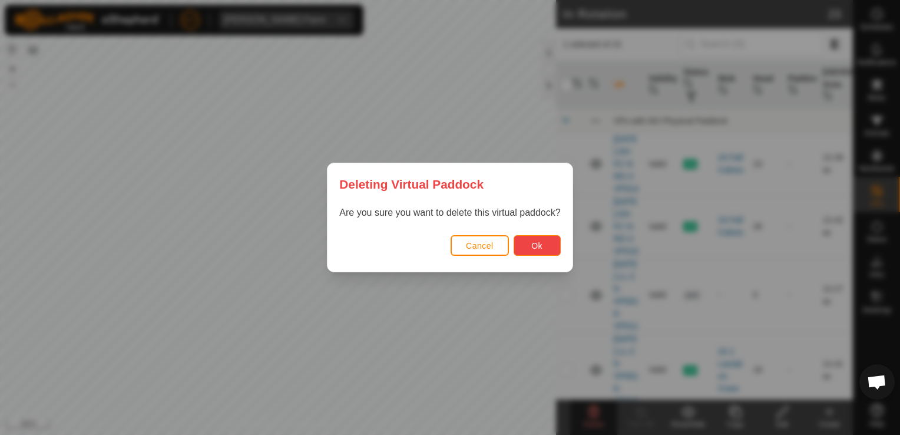
click at [545, 246] on button "Ok" at bounding box center [537, 245] width 47 height 21
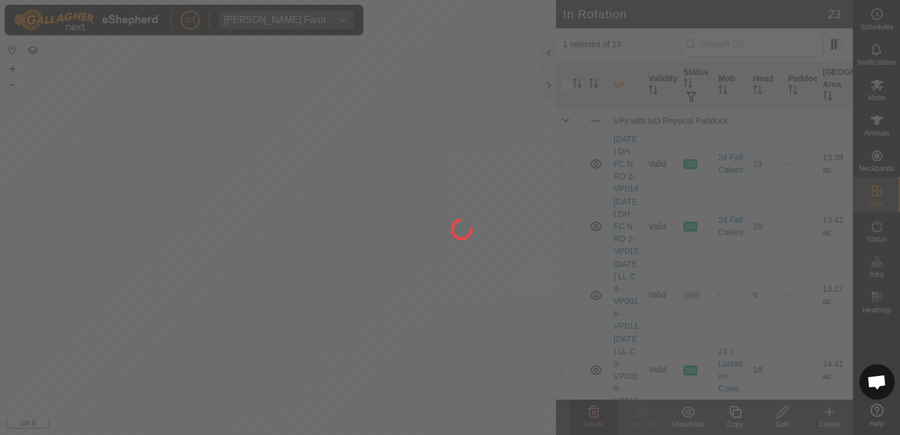
checkbox input "false"
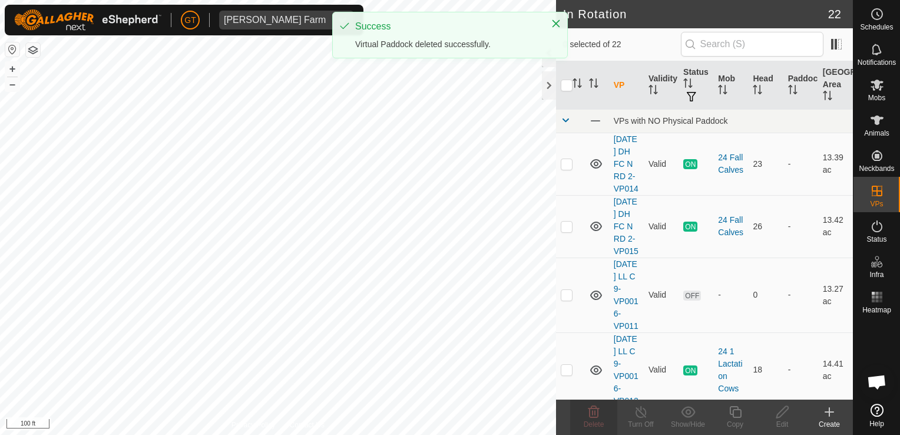
checkbox input "true"
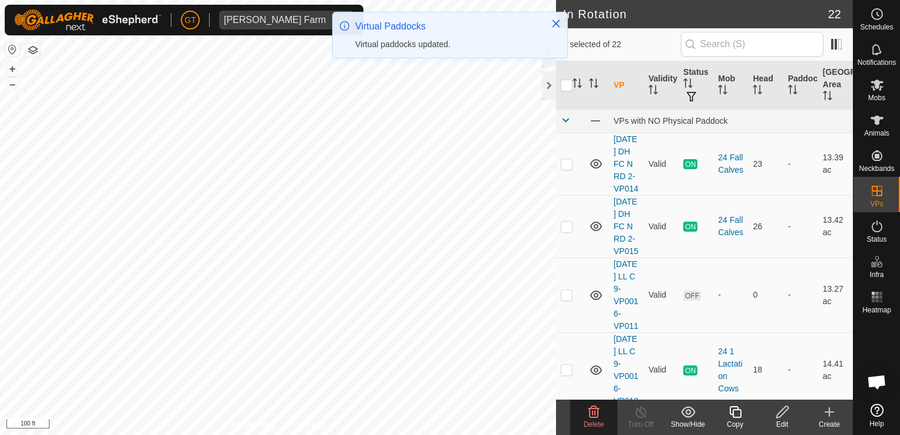
click at [591, 413] on icon at bounding box center [594, 412] width 14 height 14
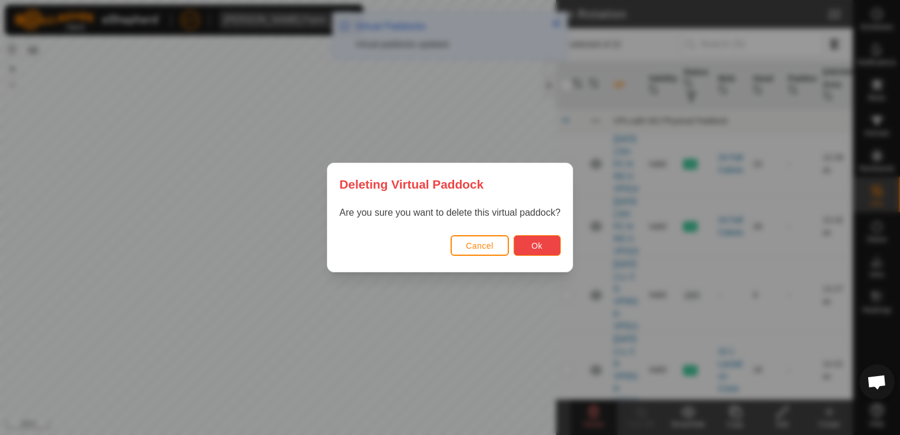
click at [535, 245] on span "Ok" at bounding box center [536, 245] width 11 height 9
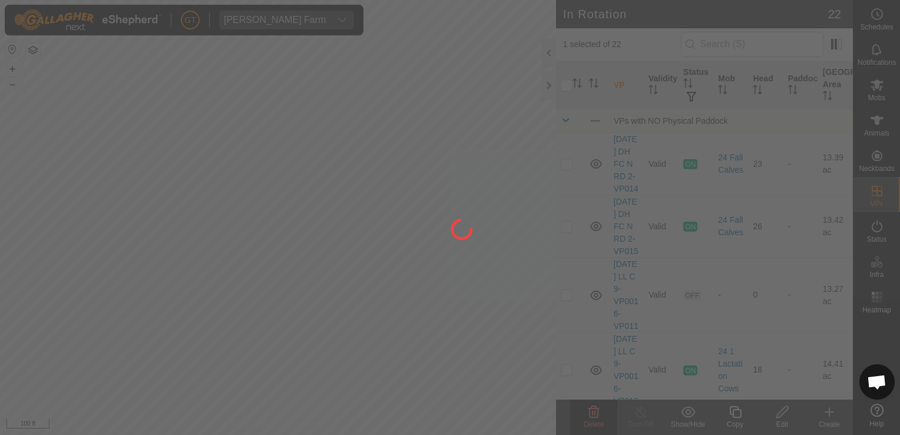
checkbox input "false"
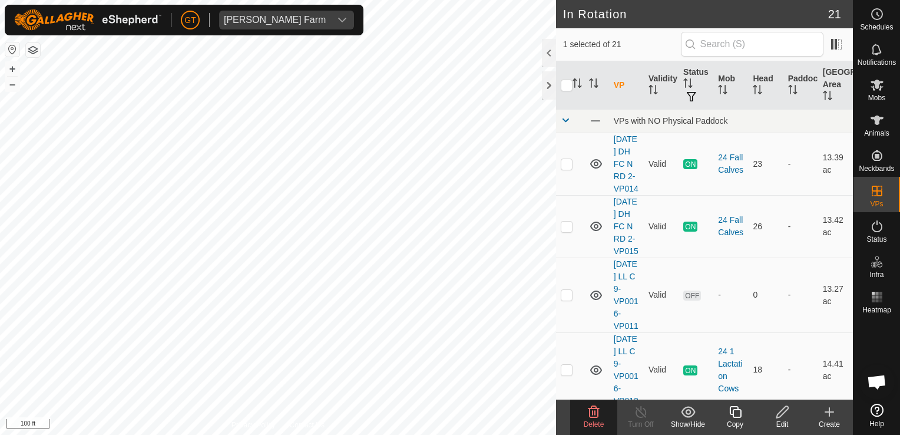
click at [598, 413] on icon at bounding box center [593, 412] width 11 height 12
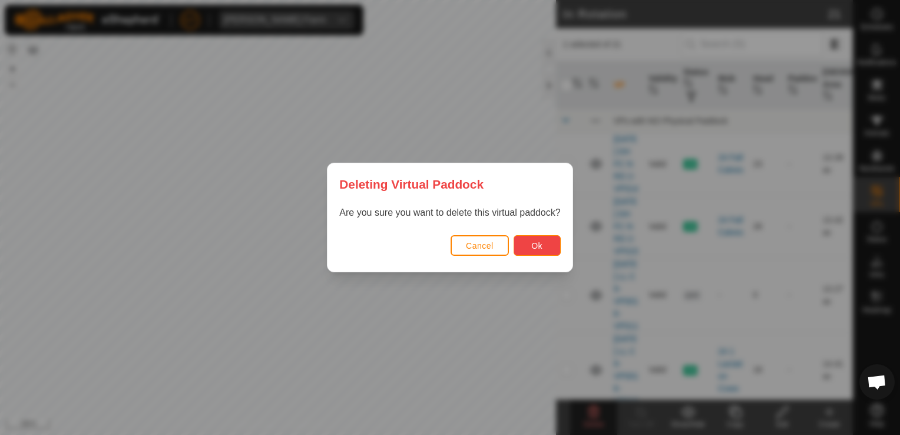
click at [534, 249] on span "Ok" at bounding box center [536, 245] width 11 height 9
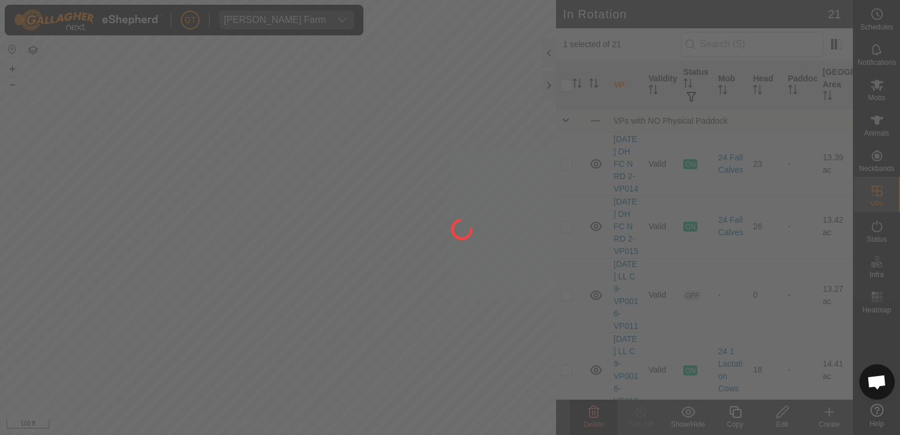
checkbox input "false"
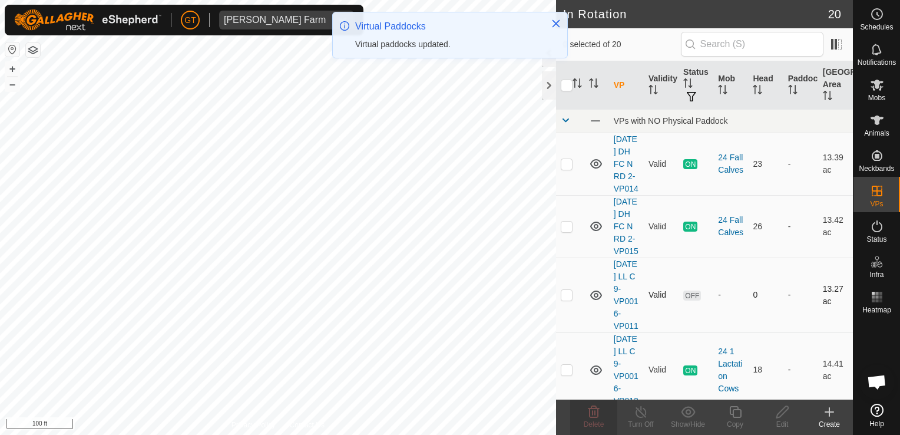
checkbox input "true"
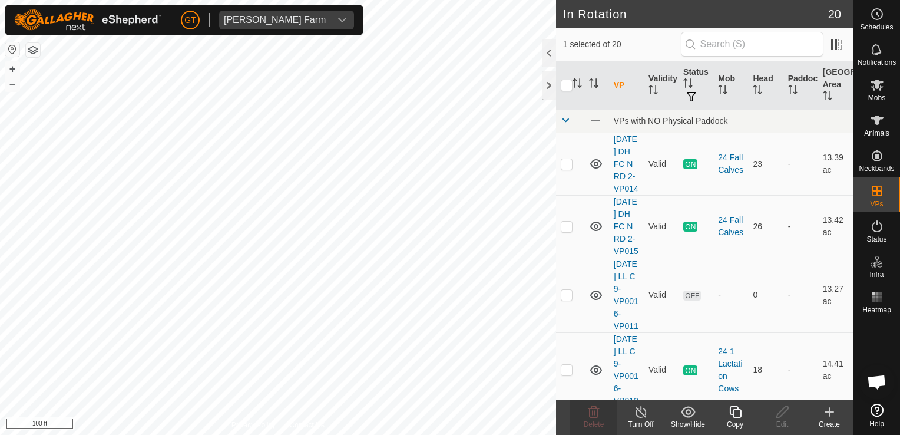
click at [739, 415] on icon at bounding box center [735, 412] width 15 height 14
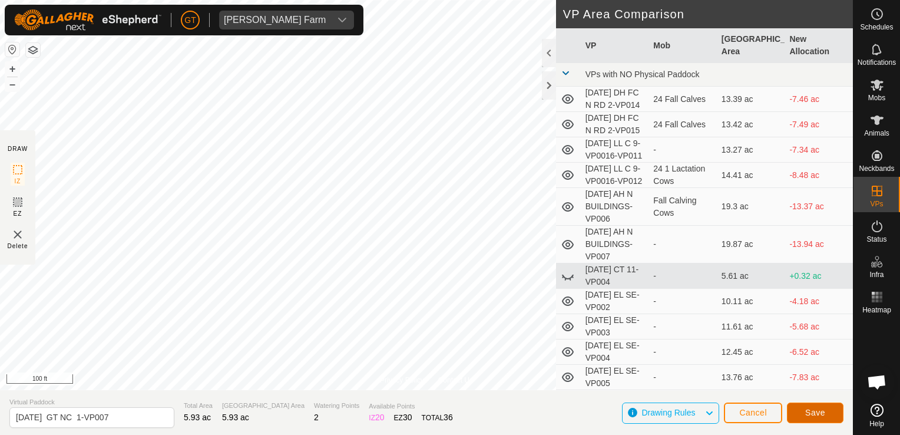
click at [817, 412] on span "Save" at bounding box center [815, 412] width 20 height 9
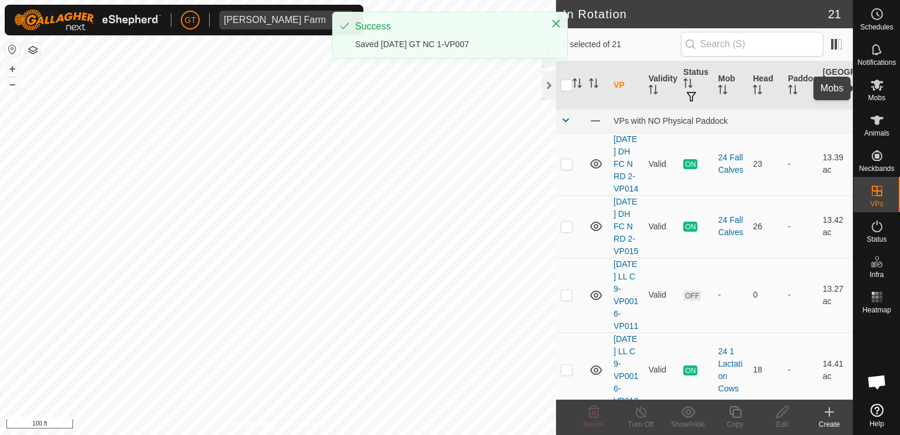
click at [880, 84] on icon at bounding box center [877, 85] width 14 height 14
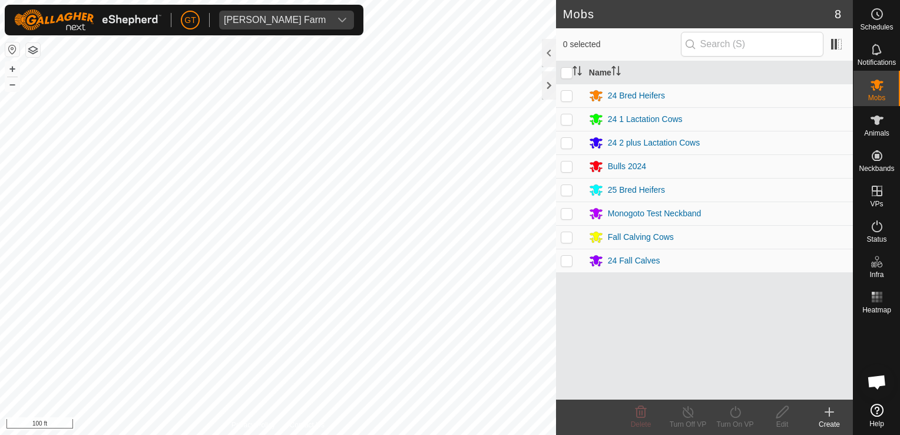
click at [568, 193] on p-checkbox at bounding box center [567, 189] width 12 height 9
checkbox input "true"
click at [733, 406] on icon at bounding box center [735, 412] width 15 height 14
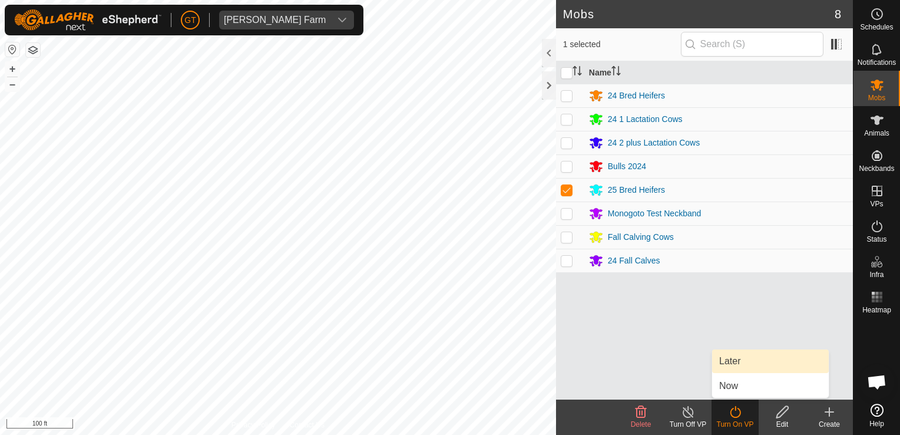
click at [748, 364] on link "Later" at bounding box center [770, 361] width 117 height 24
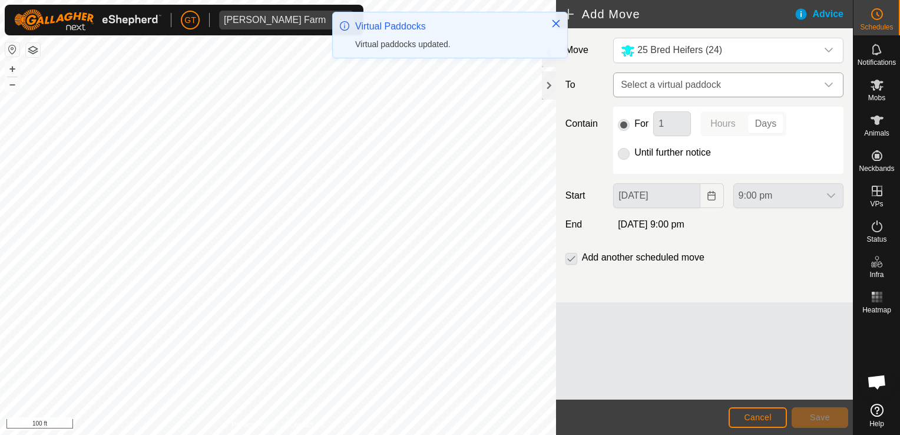
click at [829, 84] on icon "dropdown trigger" at bounding box center [828, 84] width 9 height 9
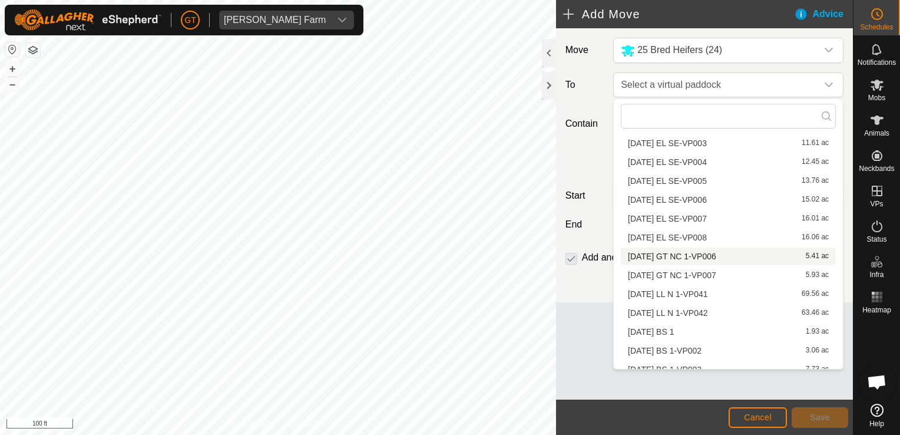
scroll to position [186, 0]
click at [707, 264] on li "[DATE] GT NC 1-VP007 5.93 ac" at bounding box center [728, 266] width 215 height 18
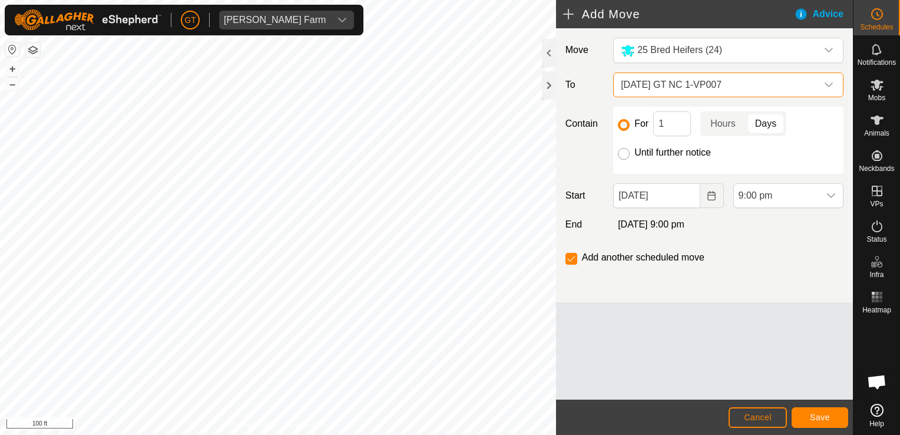
click at [627, 155] on input "Until further notice" at bounding box center [624, 154] width 12 height 12
radio input "true"
checkbox input "false"
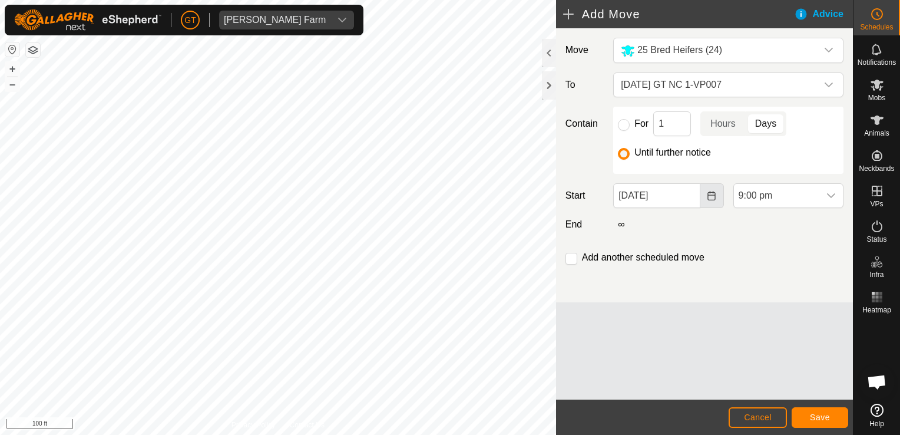
click at [709, 194] on icon "Choose Date" at bounding box center [711, 195] width 9 height 9
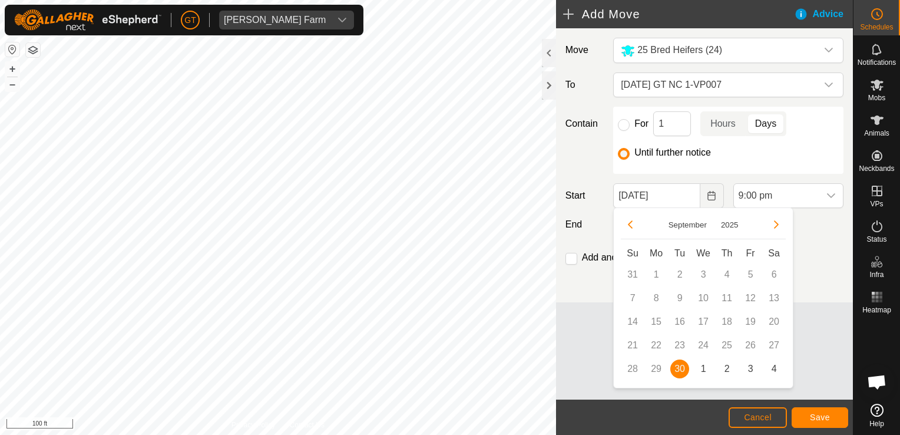
drag, startPoint x: 702, startPoint y: 362, endPoint x: 742, endPoint y: 335, distance: 48.7
click at [704, 362] on span "1" at bounding box center [703, 368] width 19 height 19
type input "[DATE]"
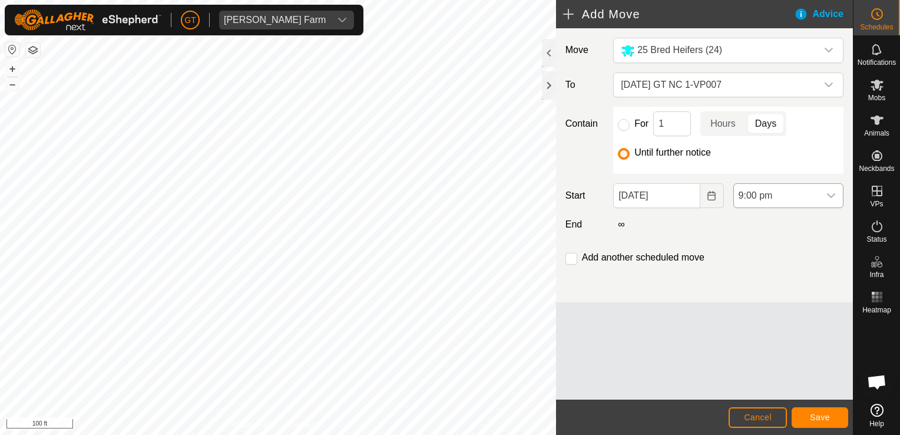
click at [833, 193] on icon "dropdown trigger" at bounding box center [830, 195] width 9 height 9
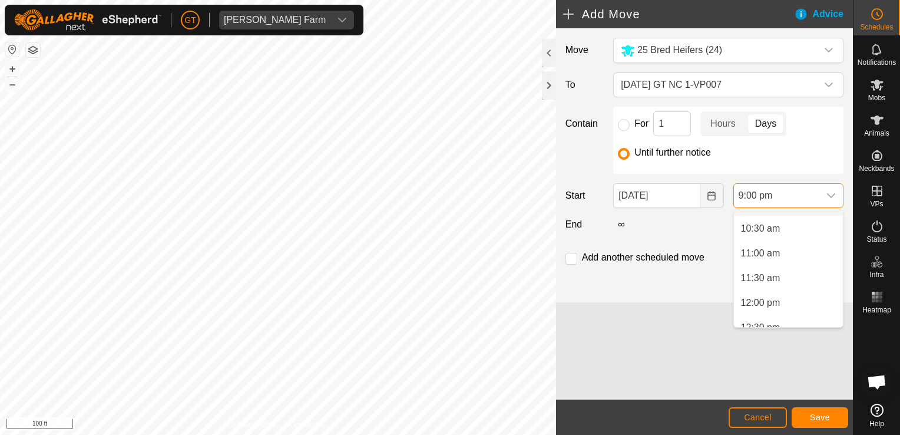
scroll to position [532, 0]
click at [769, 288] on li "12:00 pm" at bounding box center [788, 282] width 109 height 24
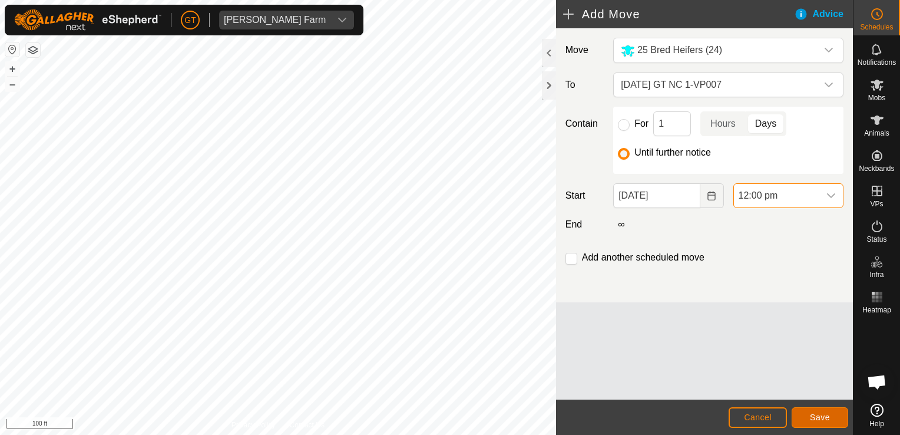
click at [806, 418] on button "Save" at bounding box center [820, 417] width 57 height 21
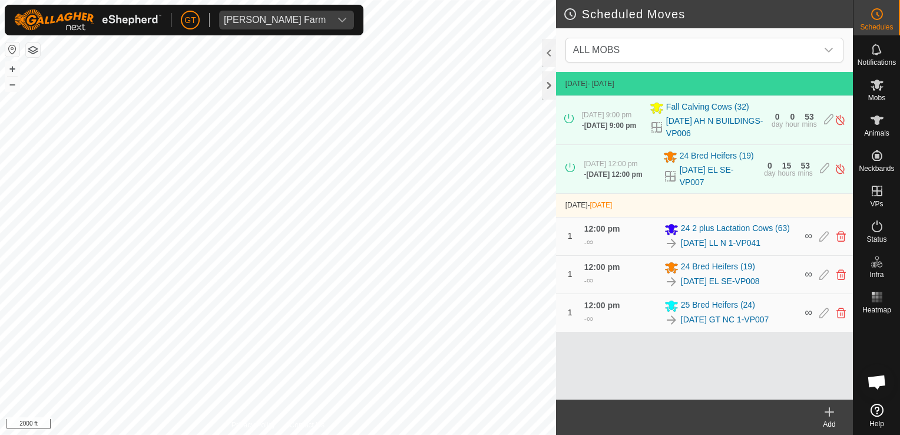
click at [476, 434] on html "[PERSON_NAME] Farm Schedules Notifications Mobs Animals Neckbands VPs Status In…" at bounding box center [450, 217] width 900 height 435
click at [524, 434] on html "[PERSON_NAME] Farm Schedules Notifications Mobs Animals Neckbands VPs Status In…" at bounding box center [450, 217] width 900 height 435
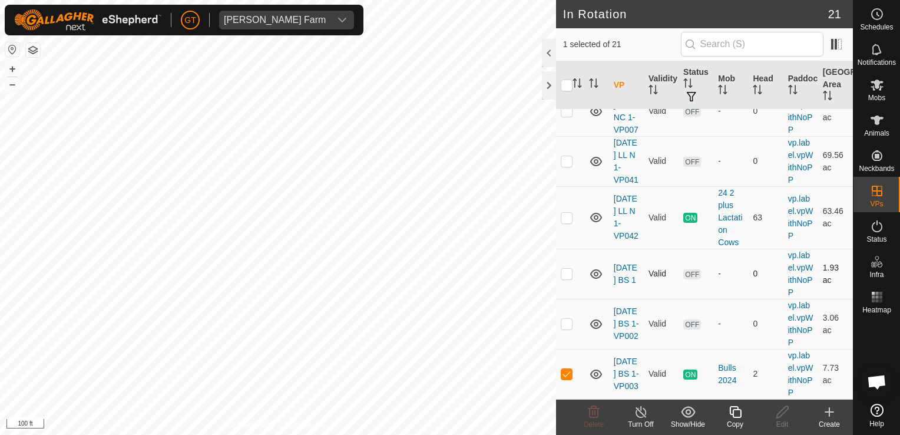
scroll to position [1252, 0]
